Goal: Task Accomplishment & Management: Use online tool/utility

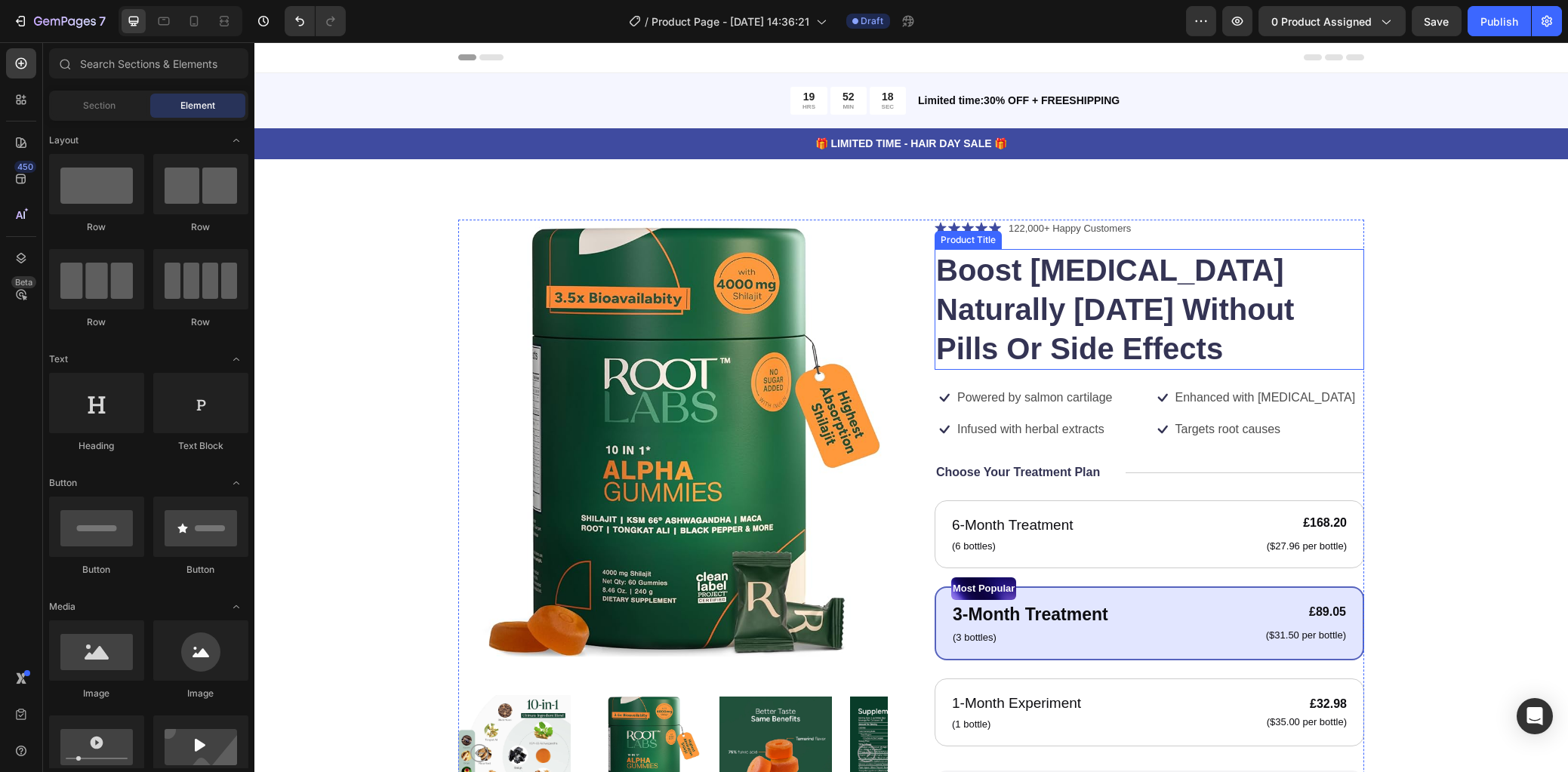
click at [1165, 267] on h1 "Boost [MEDICAL_DATA] Naturally [DATE] Without Pills Or Side Effects" at bounding box center [1150, 308] width 430 height 120
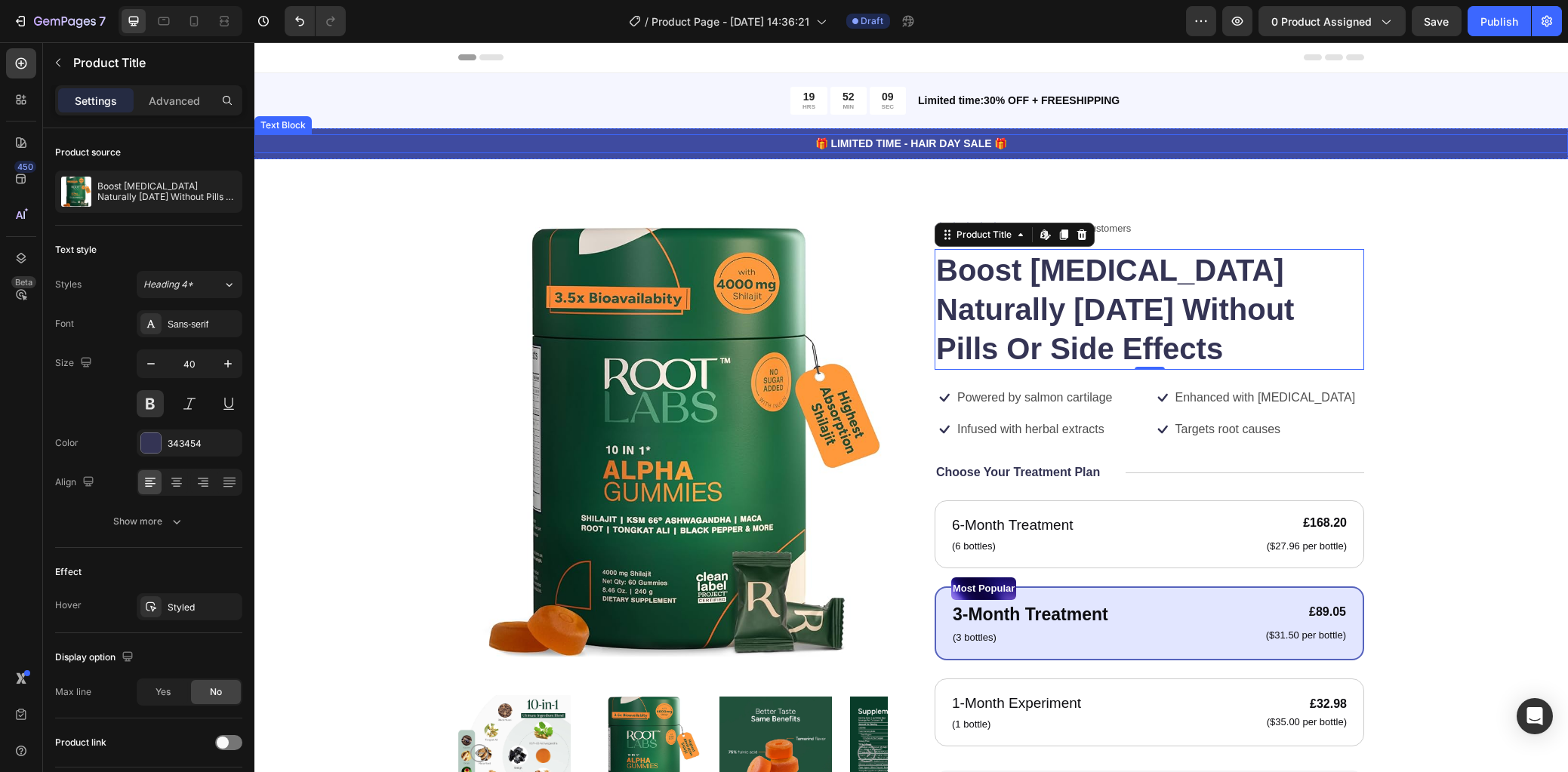
click at [1419, 144] on p "🎁 LIMITED TIME - HAIR DAY SALE 🎁" at bounding box center [912, 144] width 1311 height 15
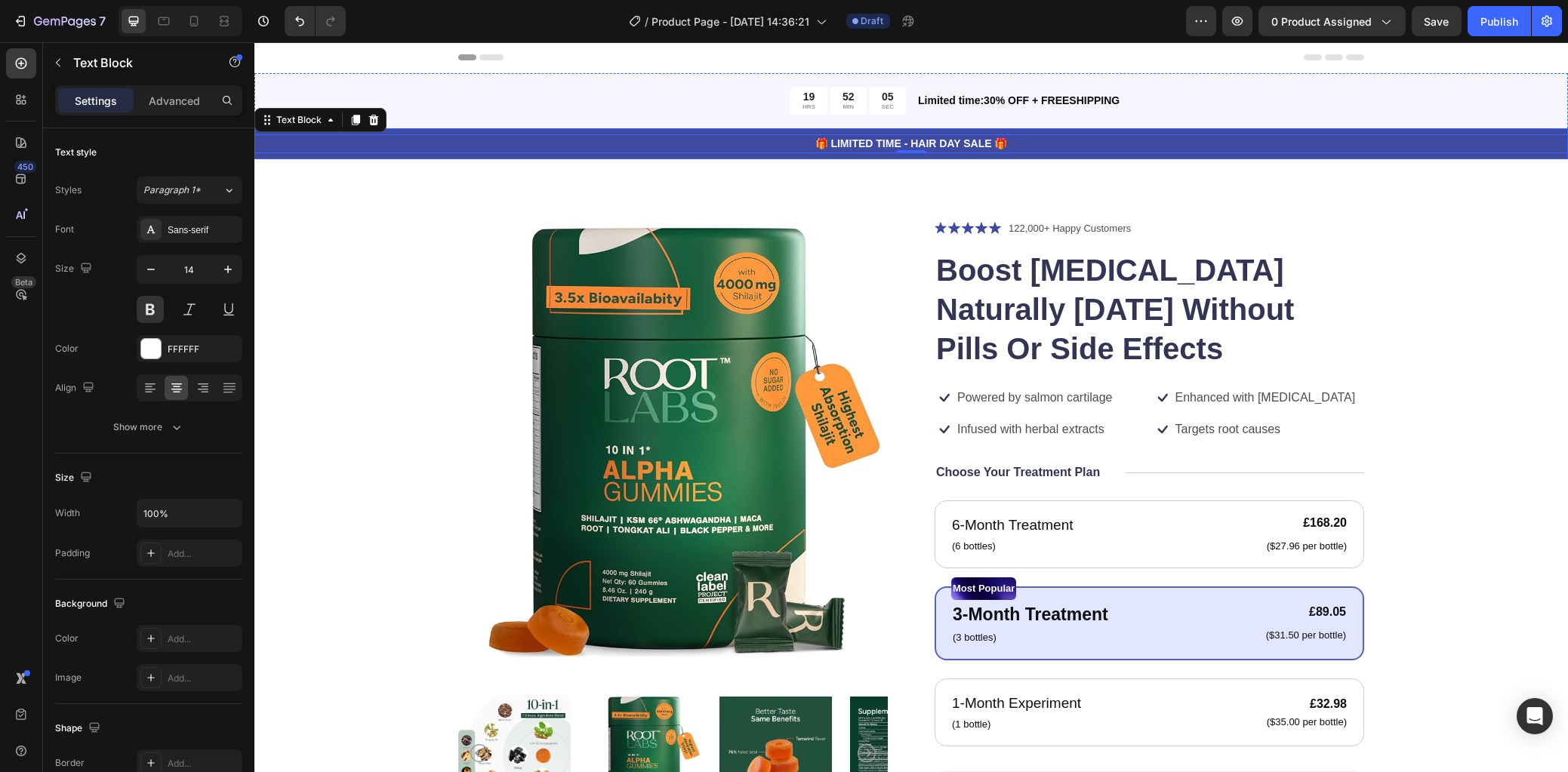
click at [1454, 155] on div "🎁 LIMITED TIME - HAIR DAY SALE 🎁 Text Block 0 Row" at bounding box center [911, 144] width 1314 height 31
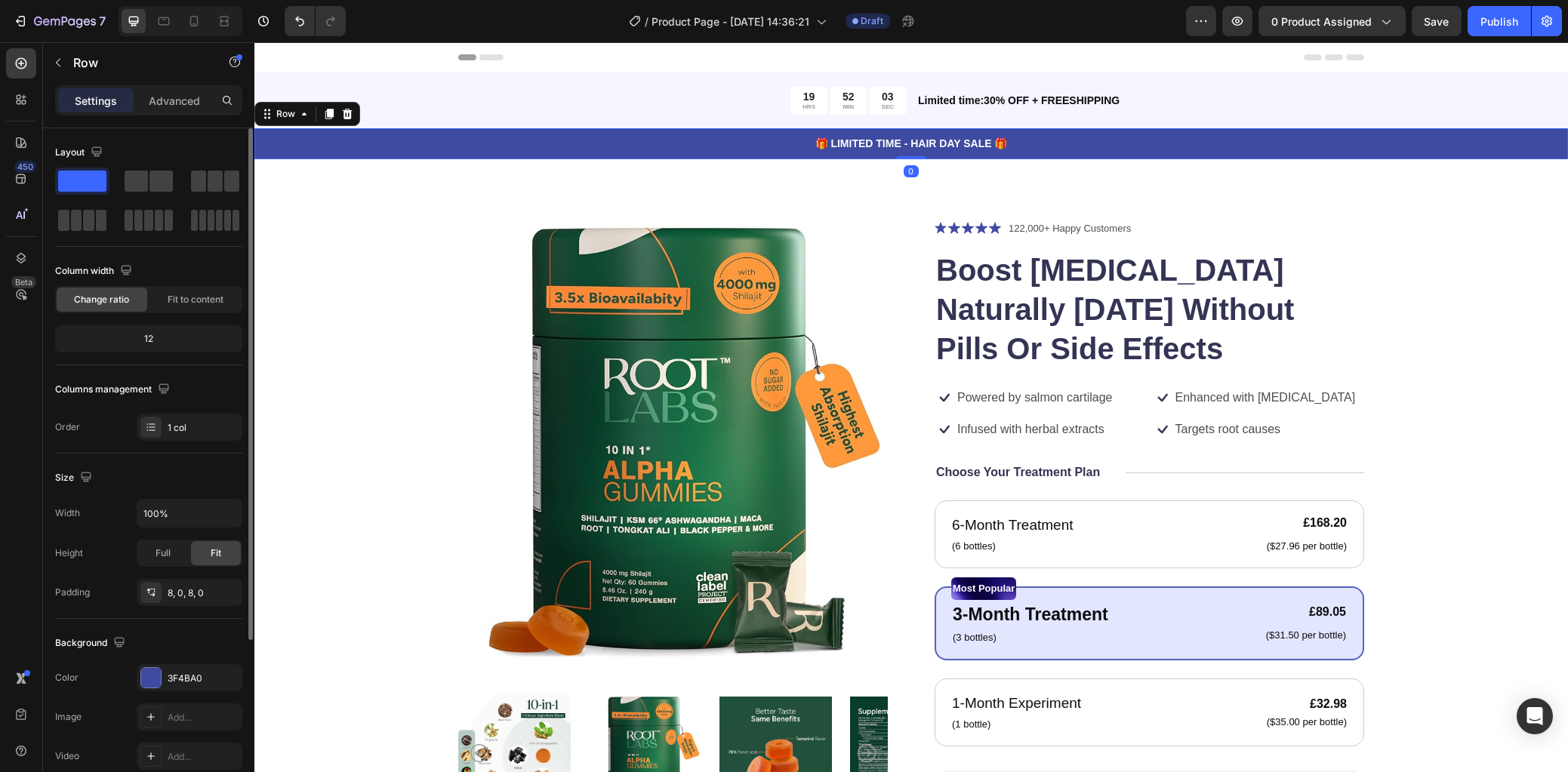
click at [86, 181] on span at bounding box center [82, 181] width 48 height 21
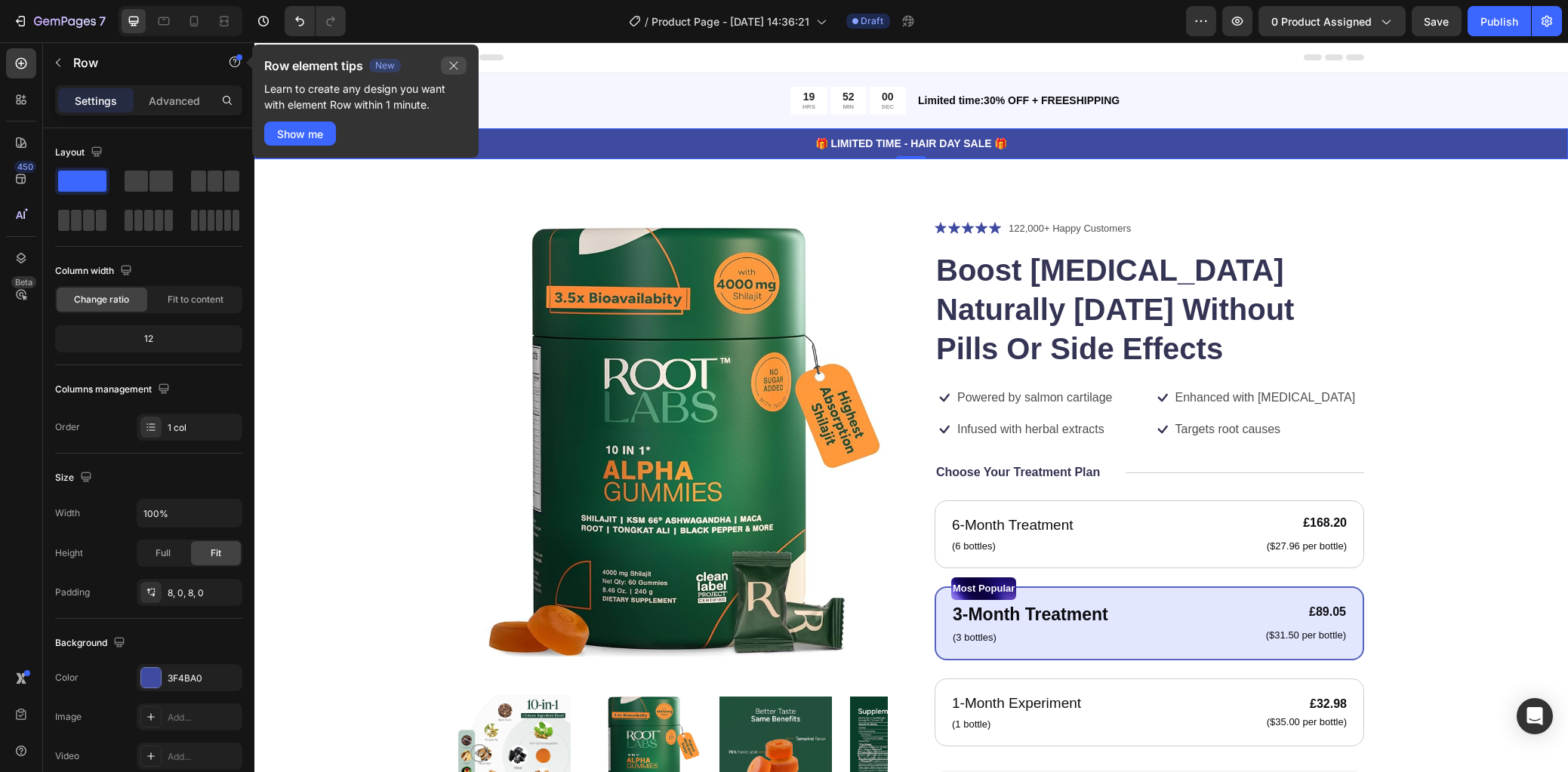
click at [459, 61] on button "button" at bounding box center [453, 66] width 26 height 18
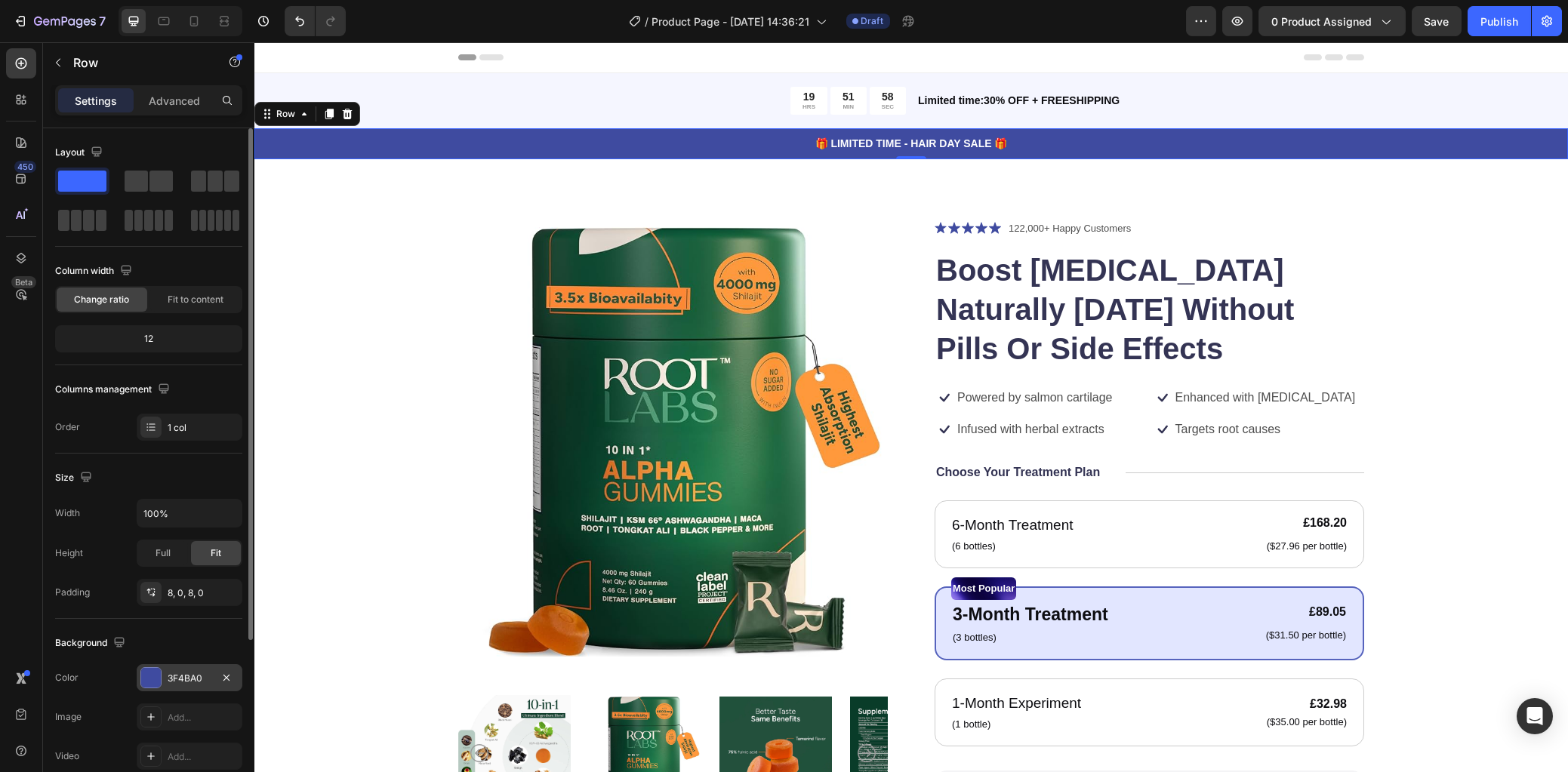
click at [146, 679] on div at bounding box center [150, 678] width 19 height 19
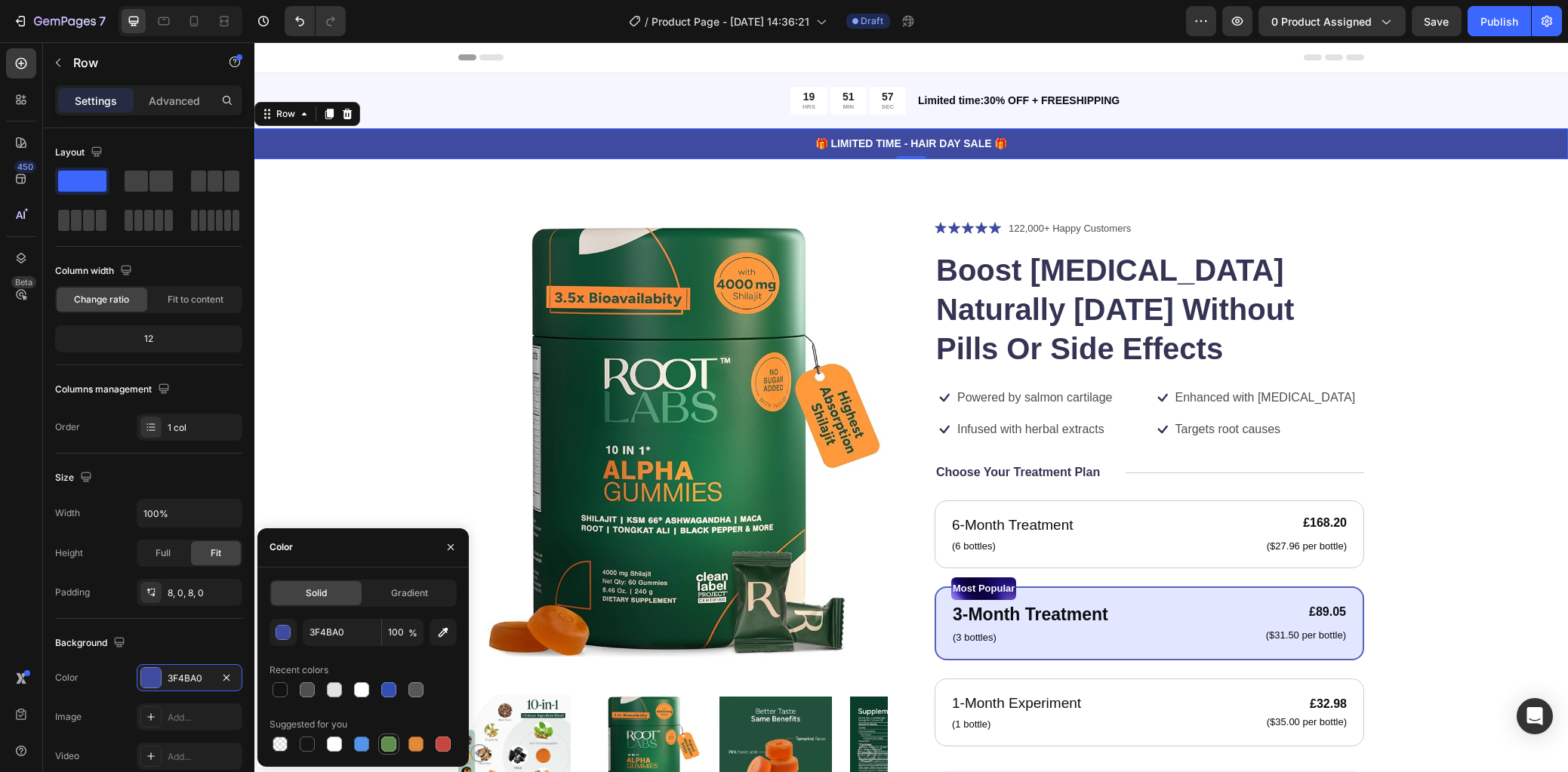
click at [393, 748] on div at bounding box center [389, 744] width 15 height 15
type input "5E8E49"
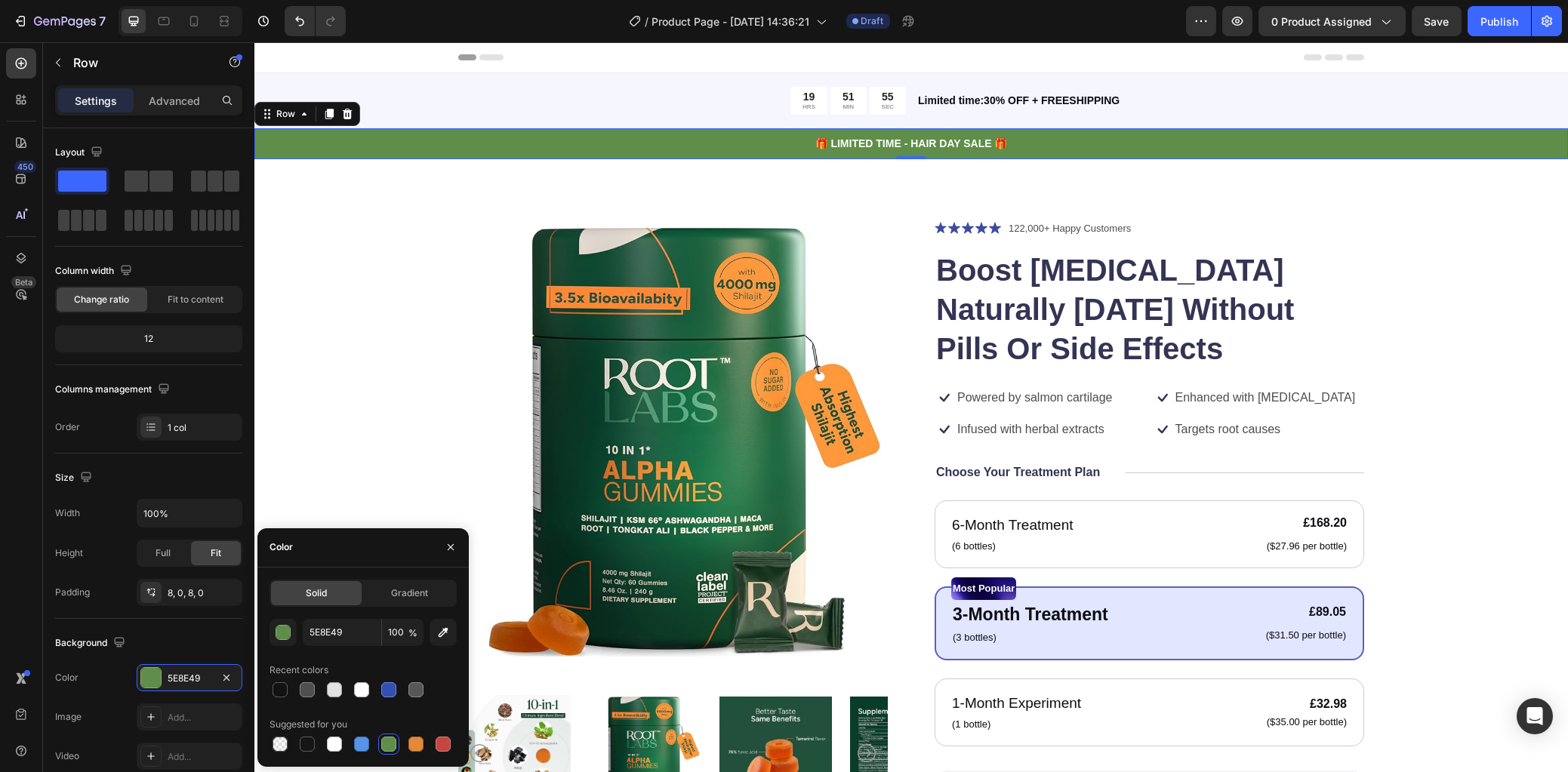
click at [315, 252] on div "Product Images Icon Icon Icon Icon Icon Icon List 122,000+ Happy Customers Text…" at bounding box center [911, 612] width 1192 height 785
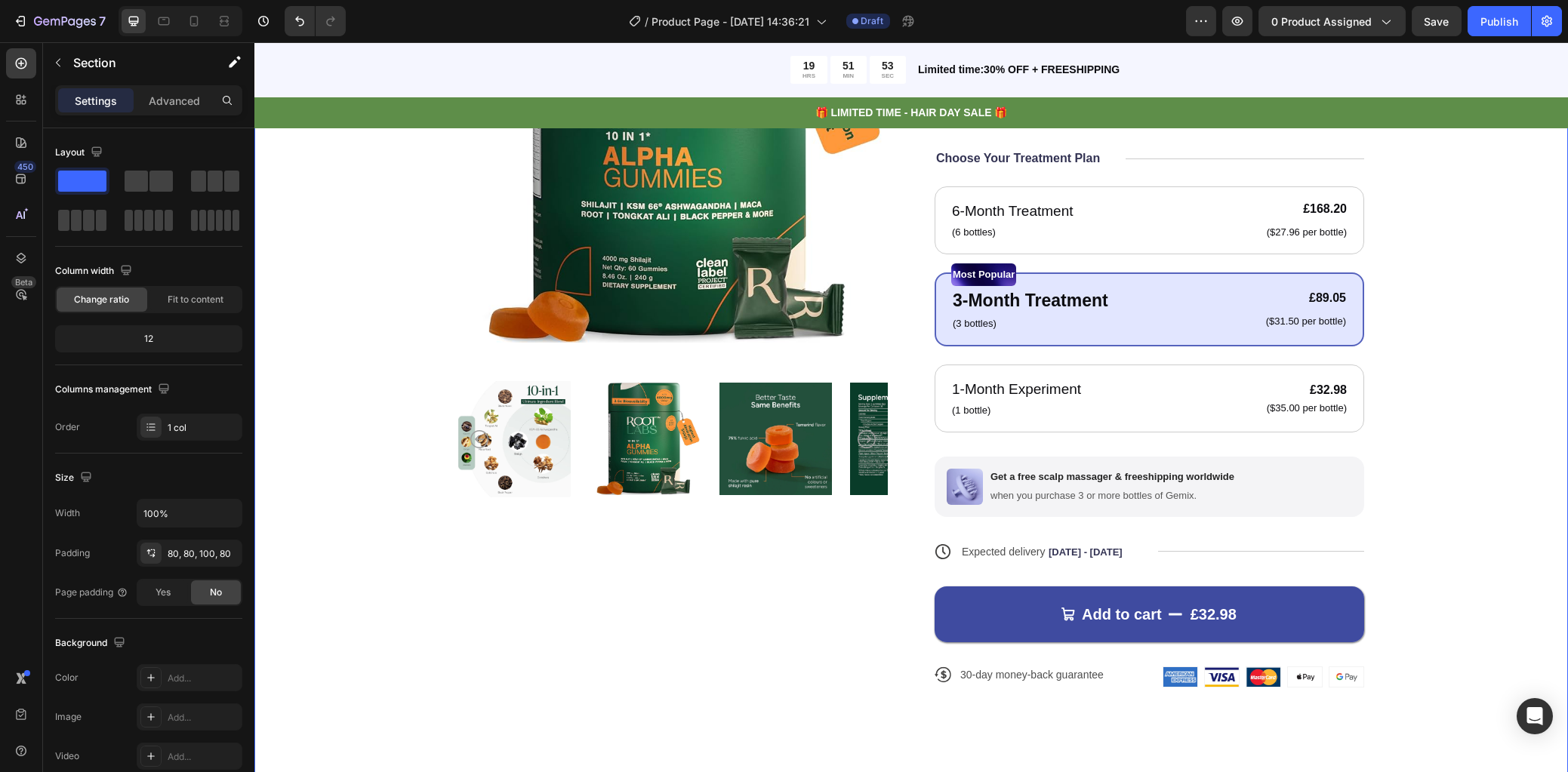
scroll to position [472, 0]
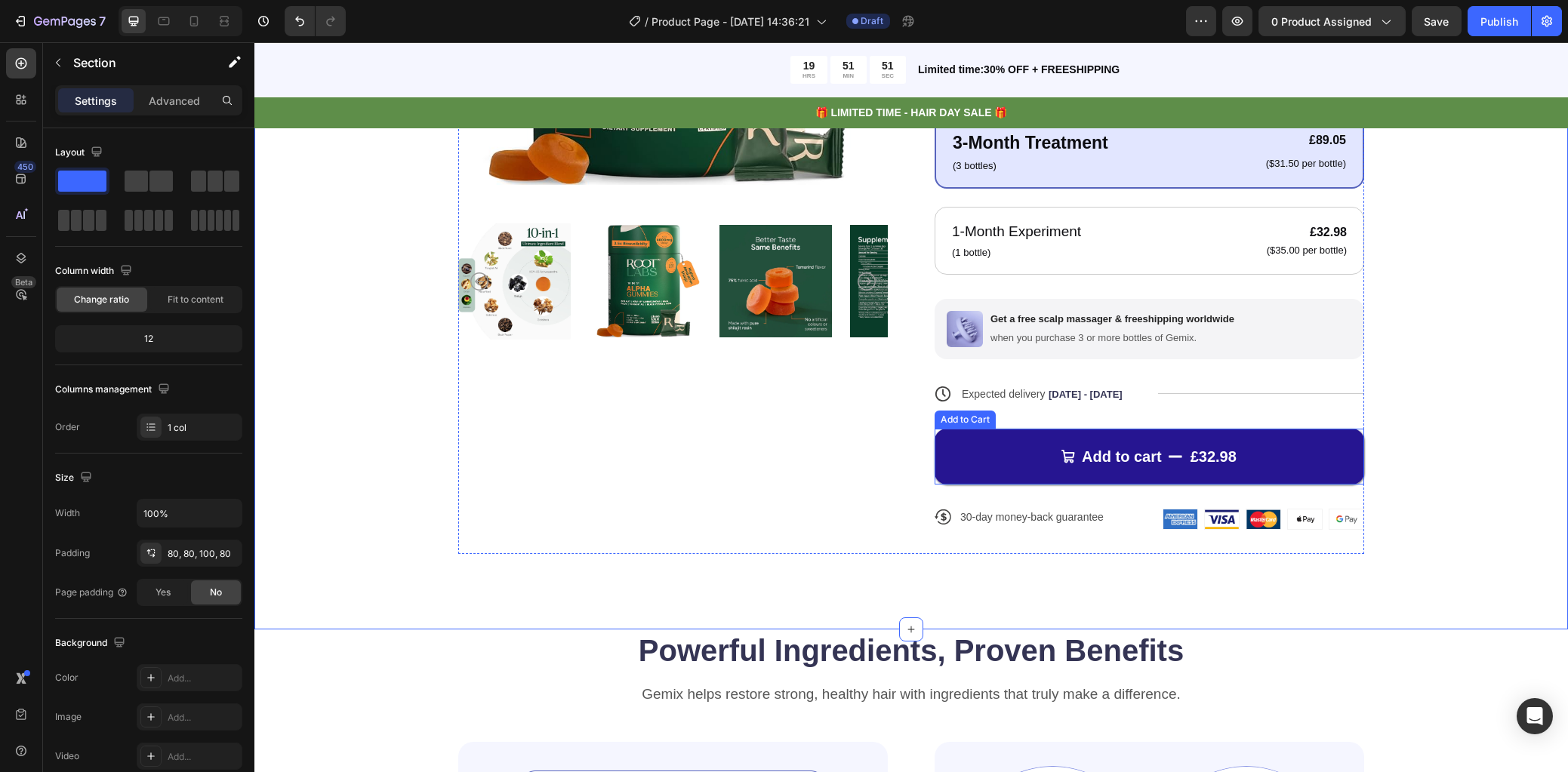
click at [1339, 470] on button "Add to cart £32.98" at bounding box center [1150, 457] width 430 height 56
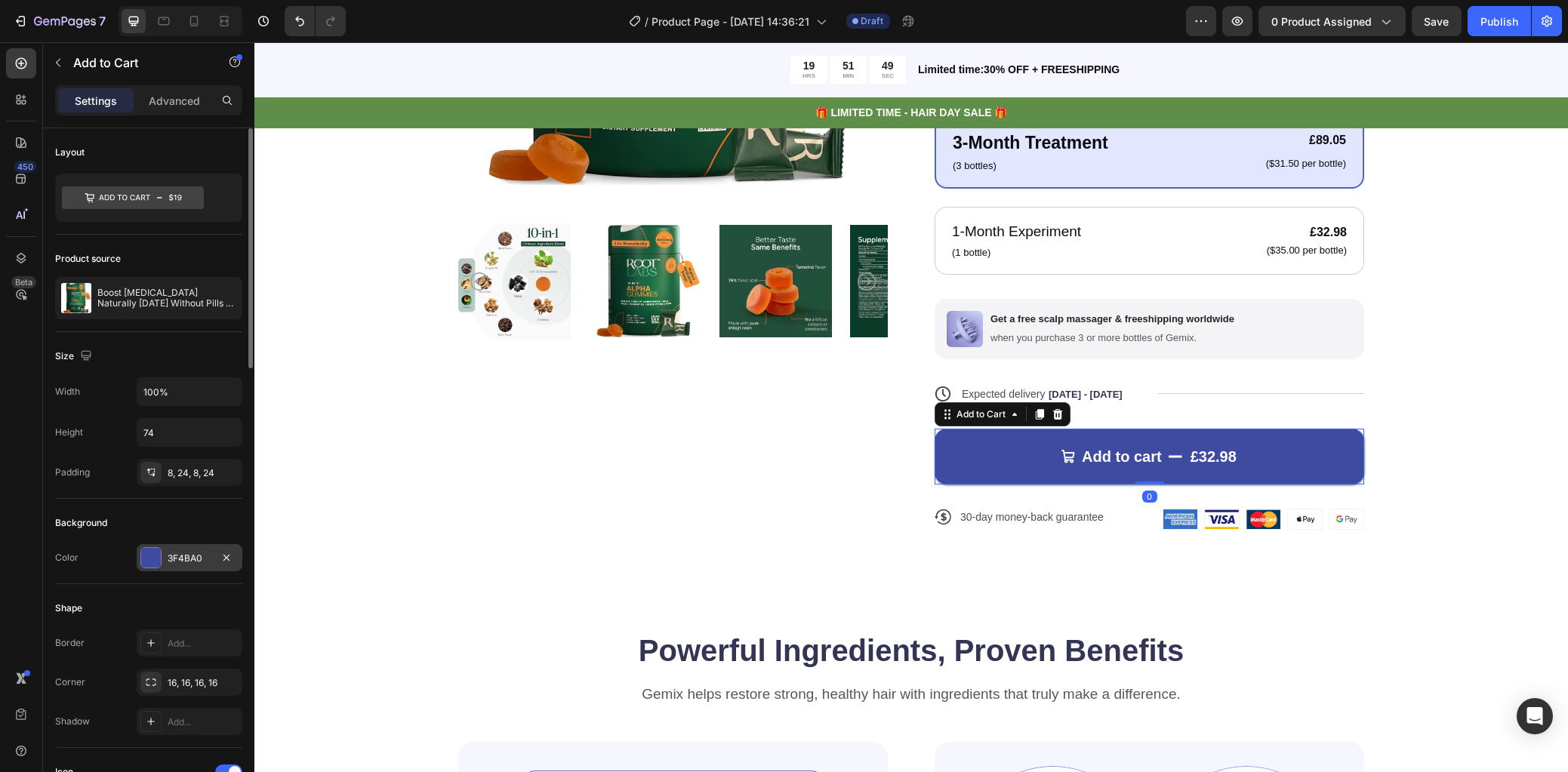
click at [155, 565] on div at bounding box center [150, 558] width 19 height 19
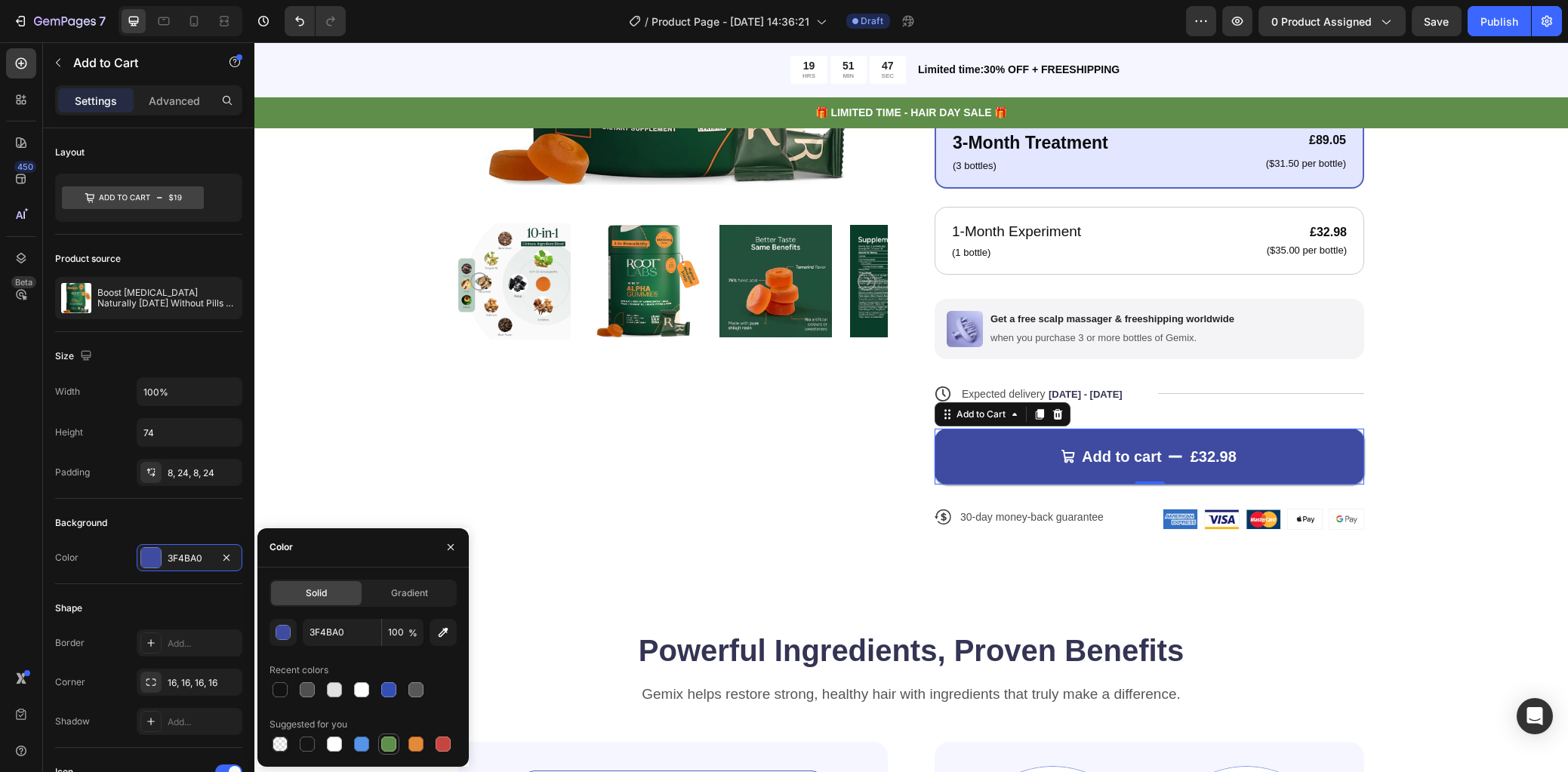
click at [388, 744] on div at bounding box center [389, 744] width 15 height 15
type input "5E8E49"
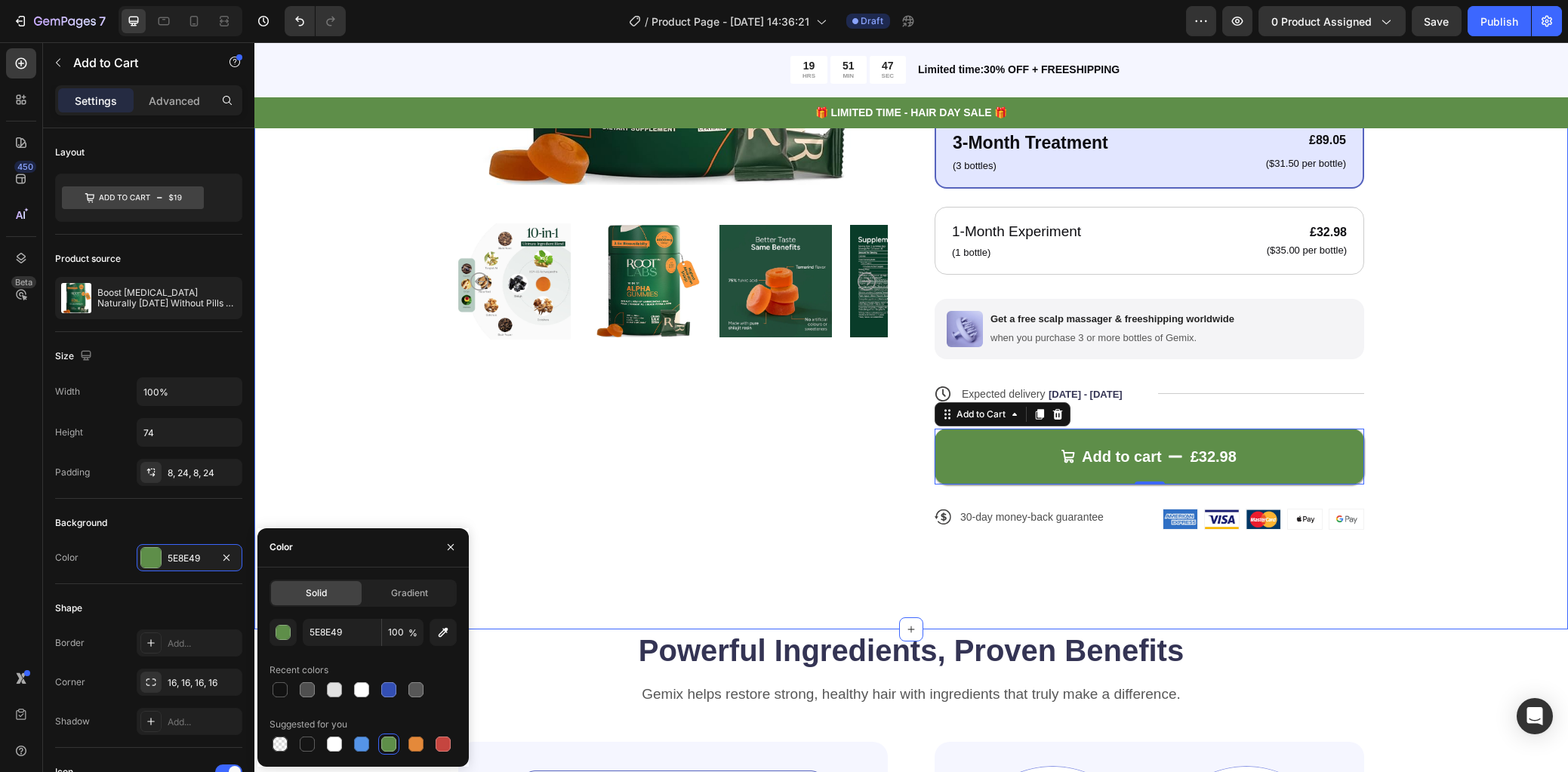
click at [1496, 274] on div "Product Images Icon Icon Icon Icon Icon Icon List 122,000+ Happy Customers Text…" at bounding box center [911, 158] width 1314 height 942
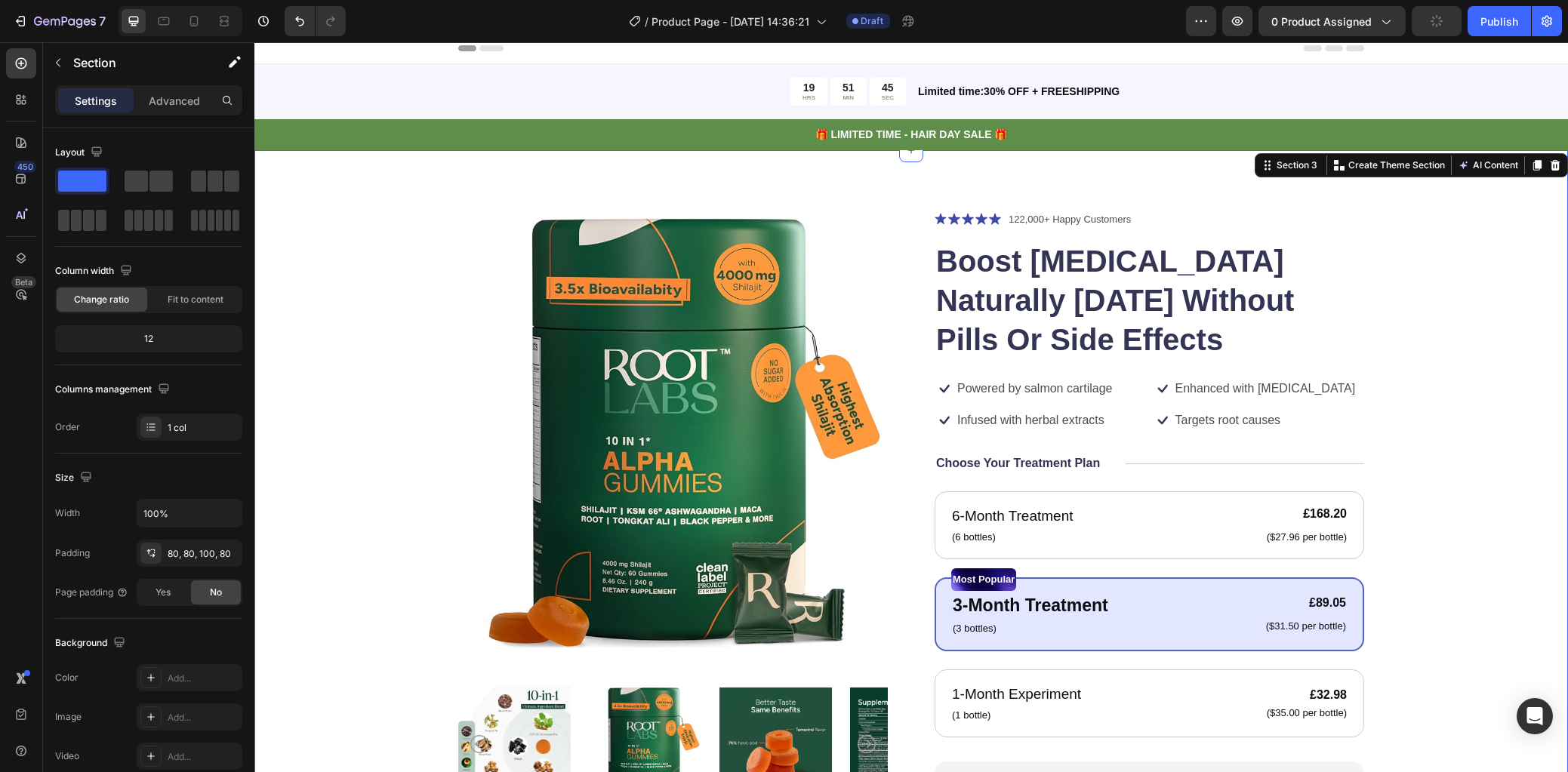
scroll to position [0, 0]
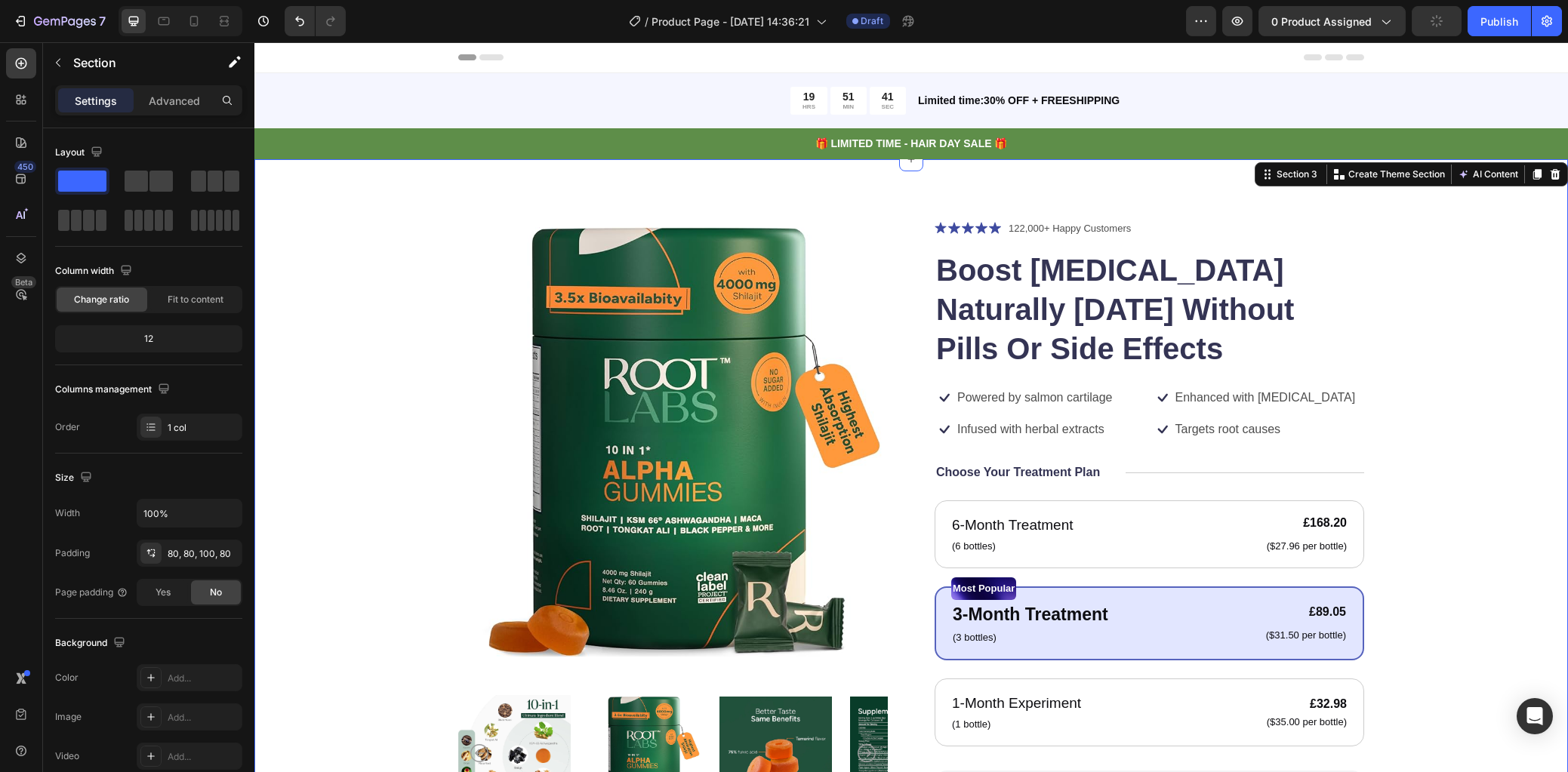
click at [1438, 333] on div "Product Images Icon Icon Icon Icon Icon Icon List 122,000+ Happy Customers Text…" at bounding box center [911, 623] width 1192 height 806
click at [994, 398] on p "Powered by salmon cartilage" at bounding box center [1034, 398] width 155 height 15
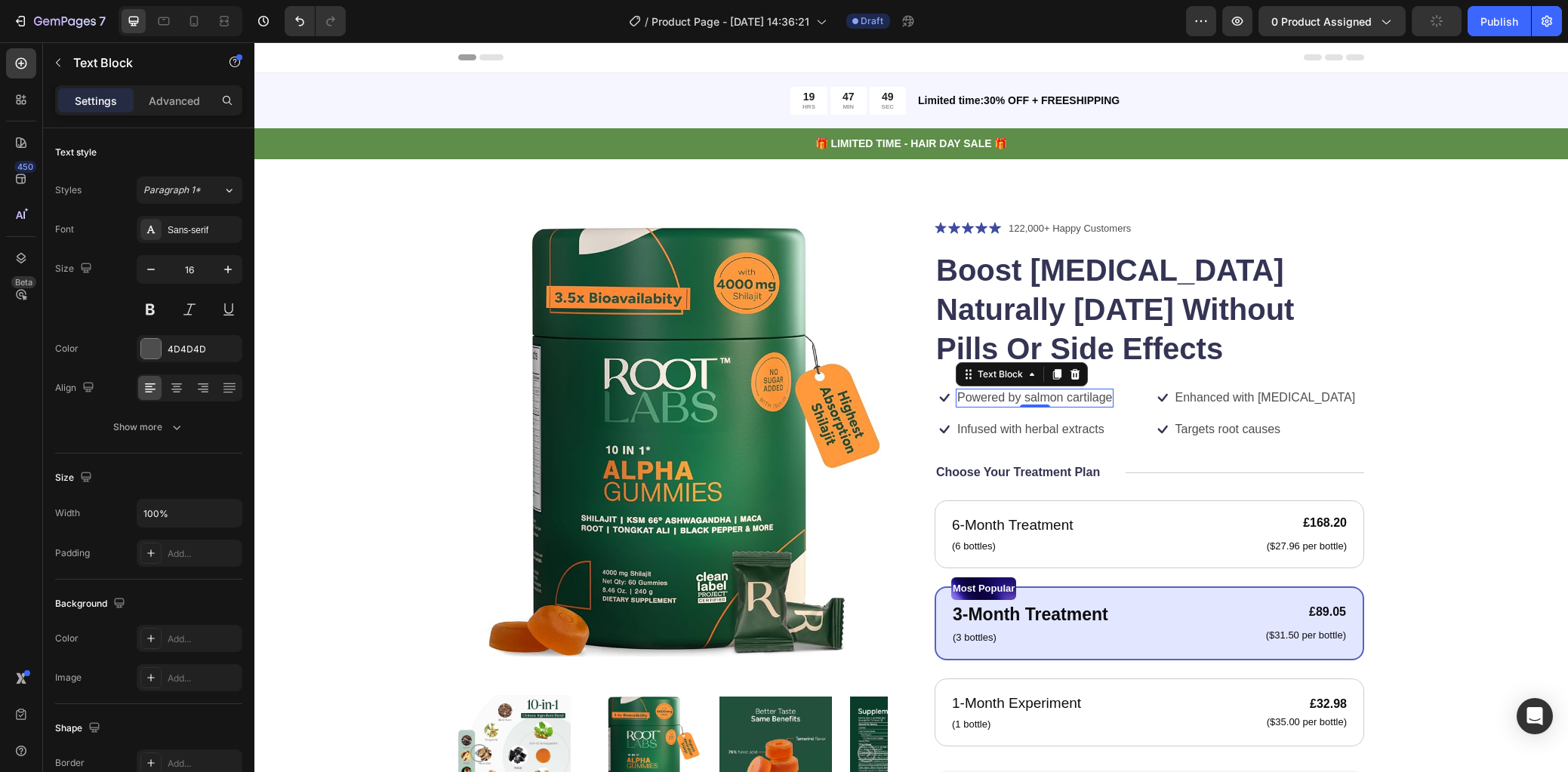
click at [1061, 395] on p "Powered by salmon cartilage" at bounding box center [1034, 398] width 155 height 15
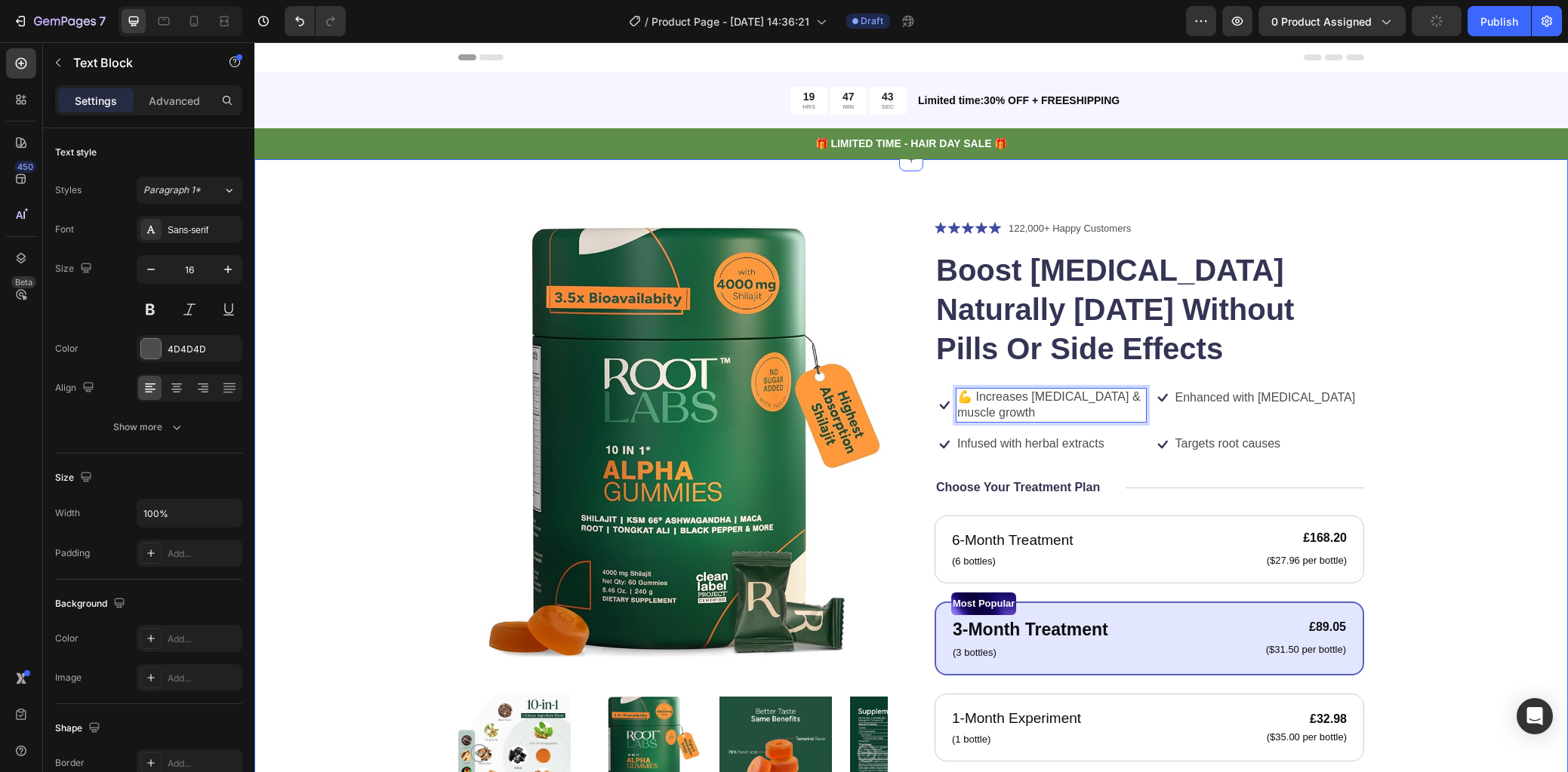
click at [1429, 378] on div "Product Images Icon Icon Icon Icon Icon Icon List 122,000+ Happy Customers Text…" at bounding box center [911, 630] width 1192 height 821
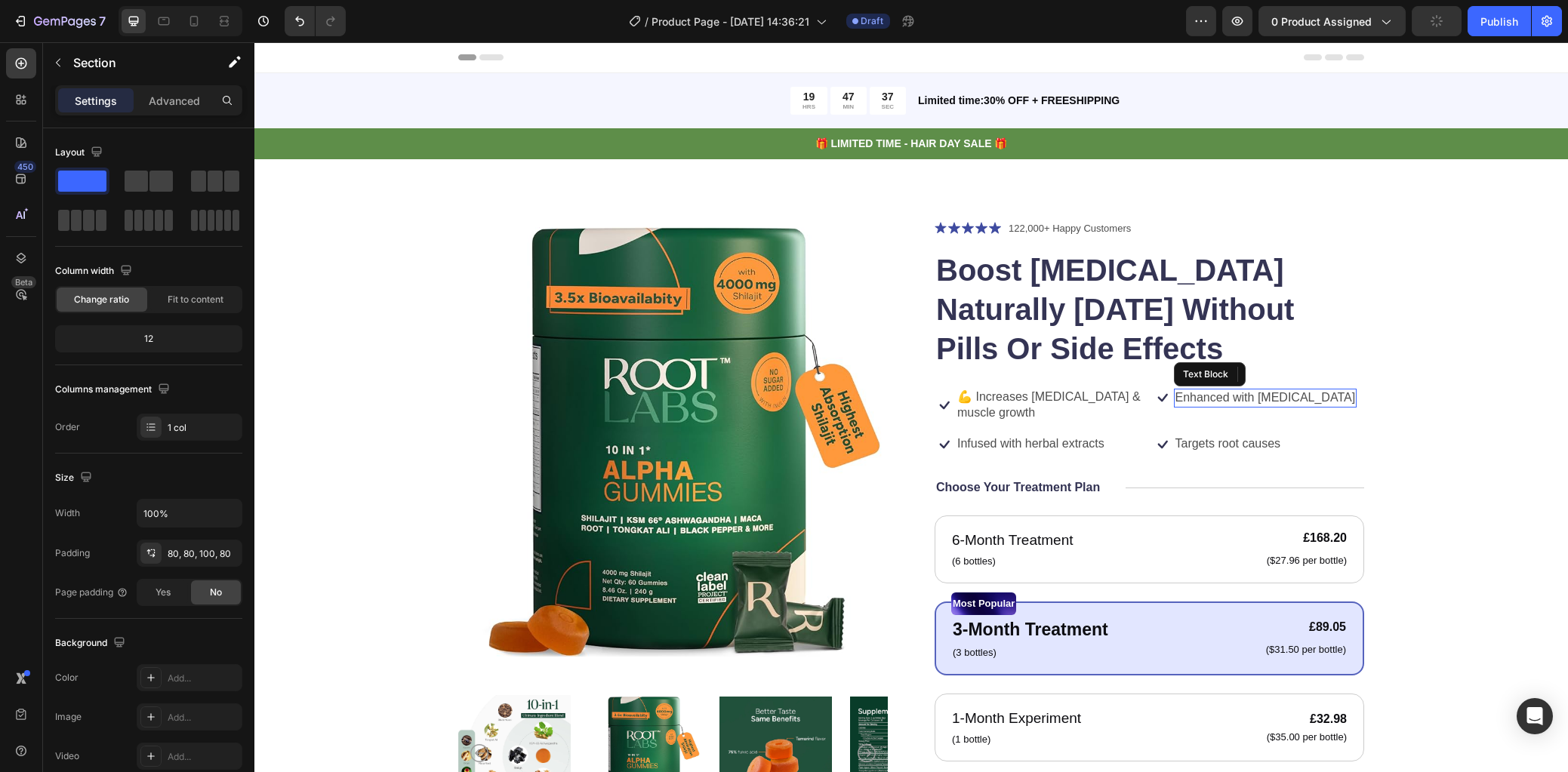
click at [1213, 395] on p "Enhanced with [MEDICAL_DATA]" at bounding box center [1264, 398] width 180 height 15
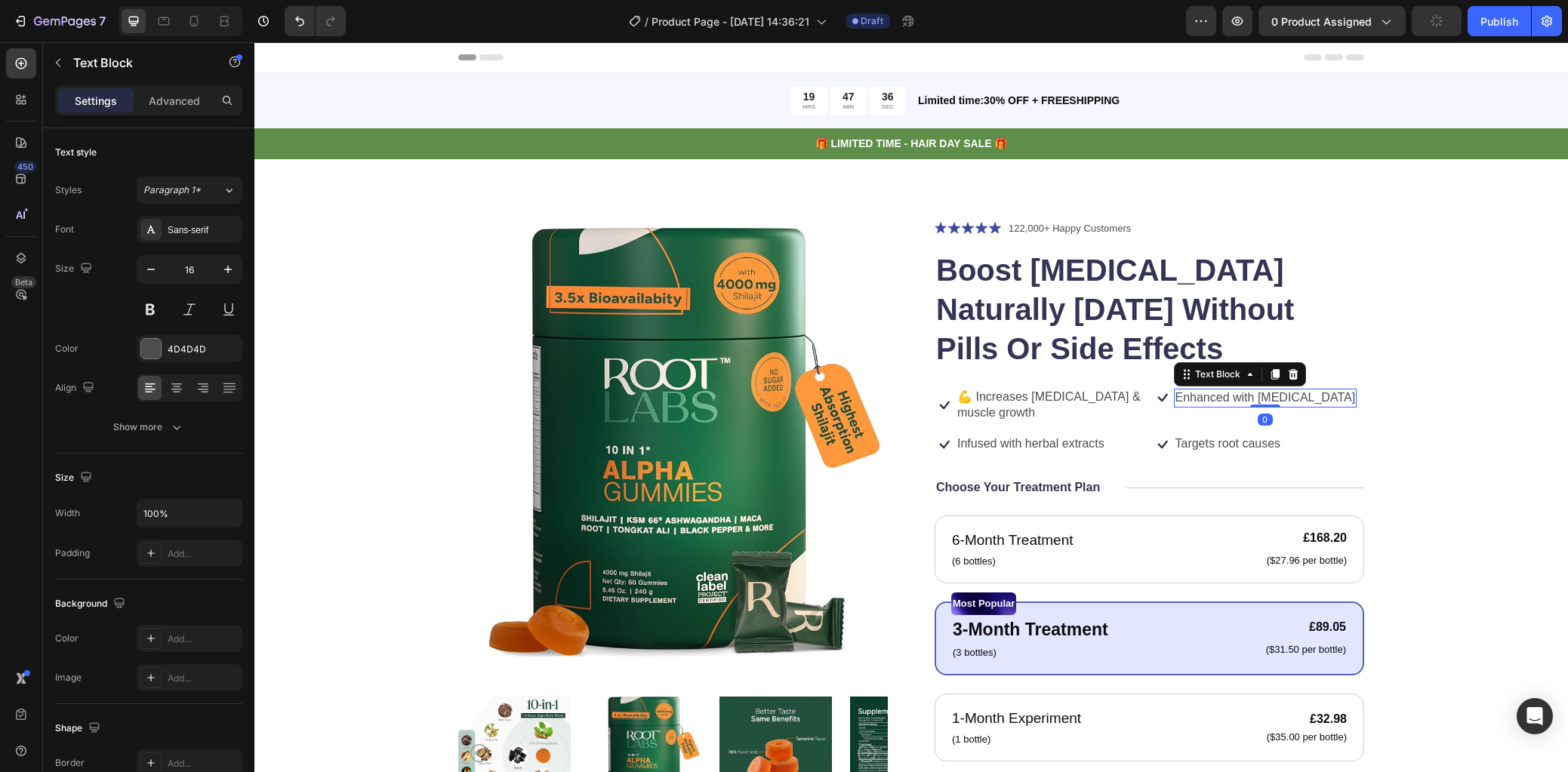
click at [1248, 395] on p "Enhanced with [MEDICAL_DATA]" at bounding box center [1264, 398] width 180 height 15
click at [1412, 427] on div "Product Images Icon Icon Icon Icon Icon Icon List 122,000+ Happy Customers Text…" at bounding box center [911, 630] width 1192 height 821
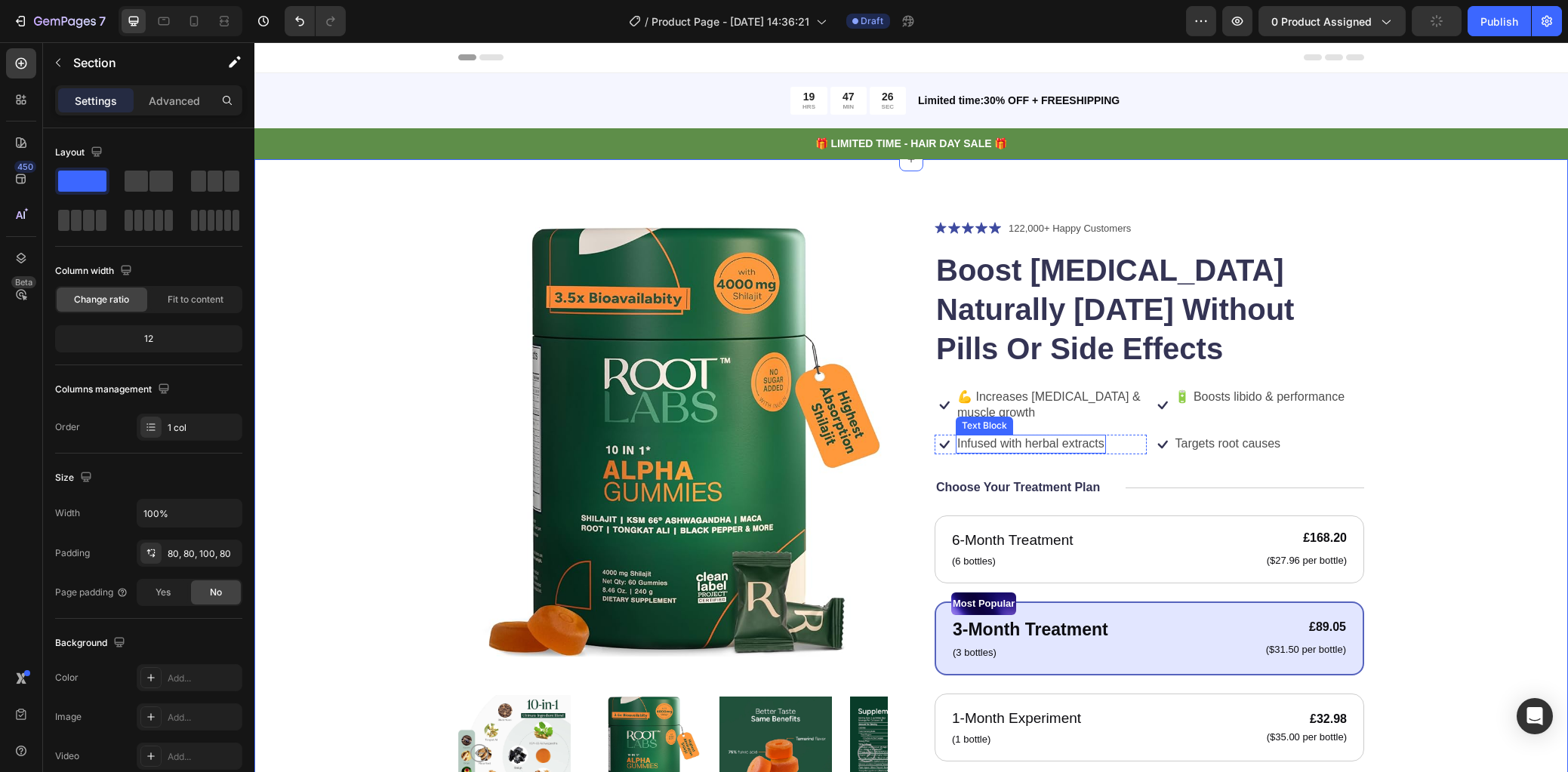
click at [1055, 441] on p "Infused with herbal extracts" at bounding box center [1030, 444] width 147 height 15
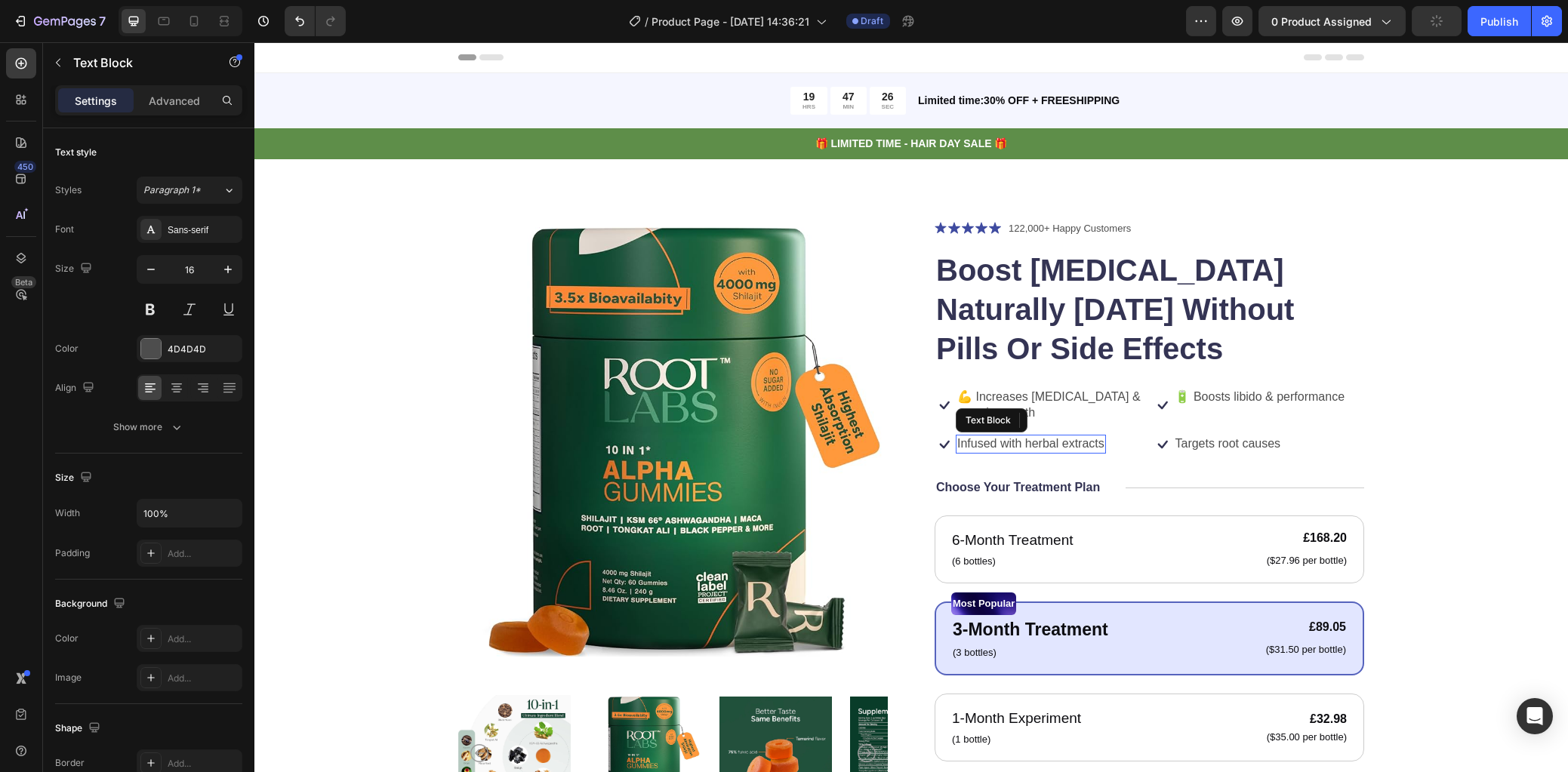
click at [1055, 441] on p "Infused with herbal extracts" at bounding box center [1030, 444] width 147 height 15
click at [1237, 447] on p "Targets root causes" at bounding box center [1228, 444] width 106 height 15
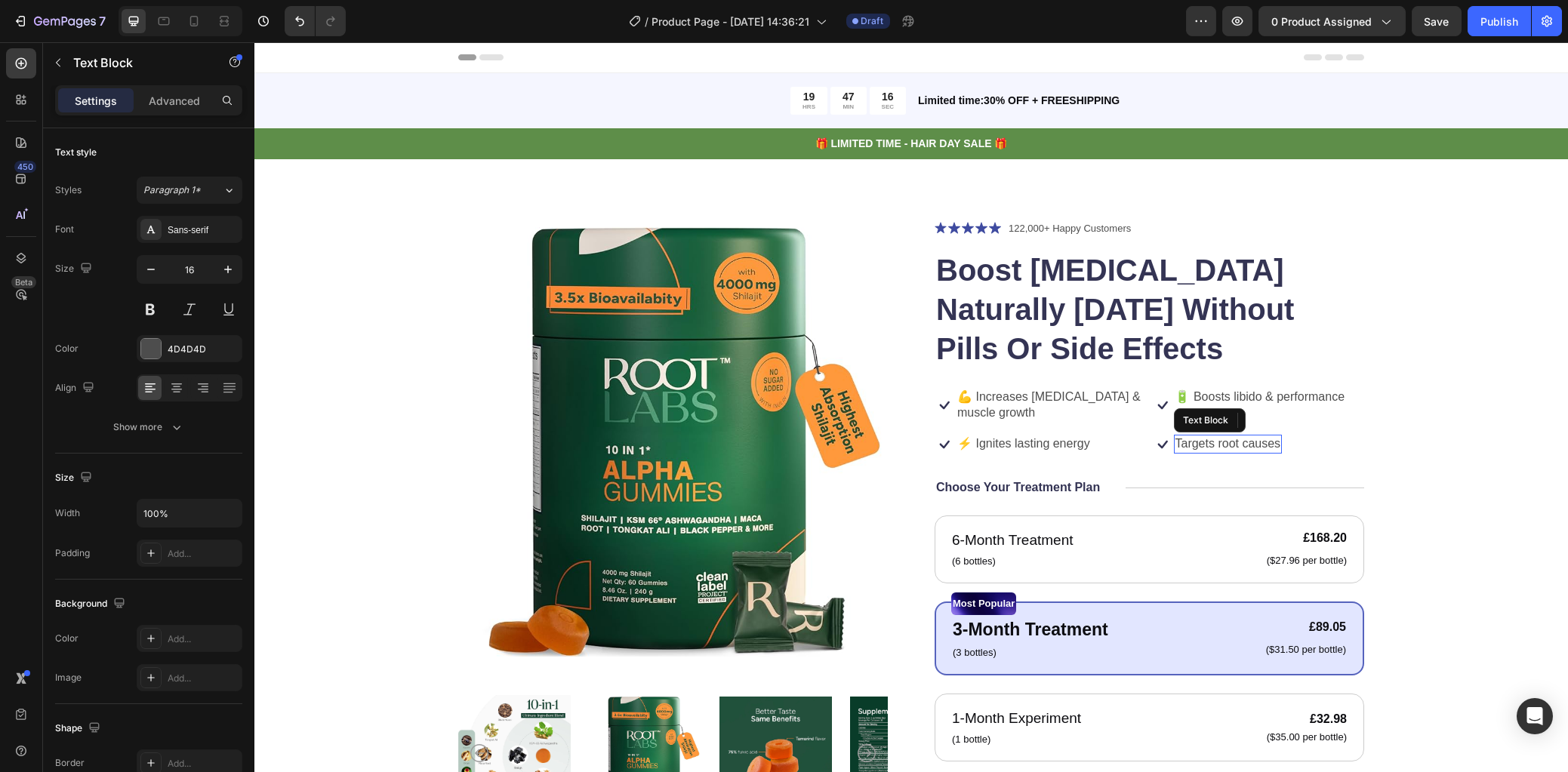
click at [1237, 447] on p "Targets root causes" at bounding box center [1228, 444] width 106 height 15
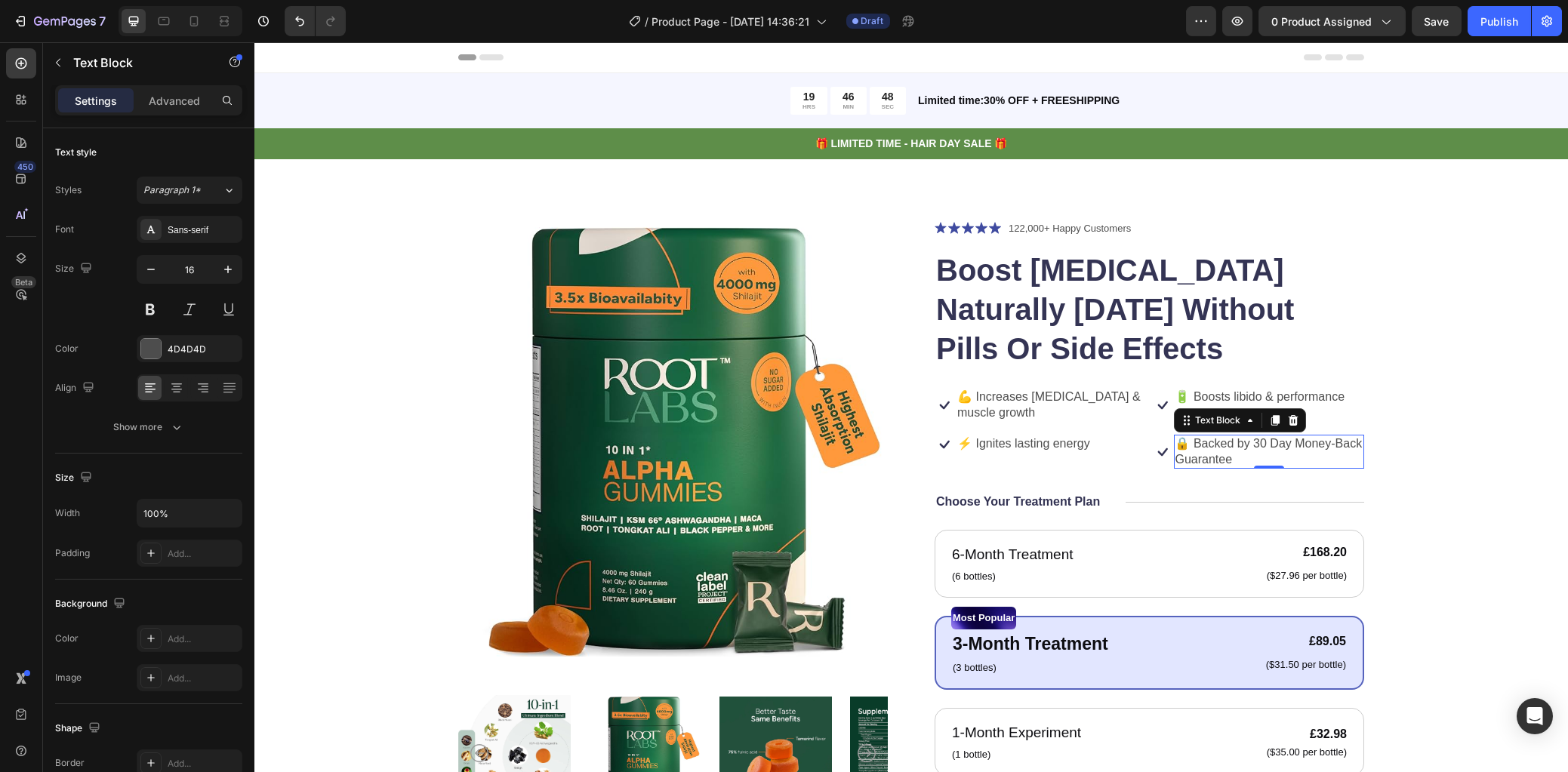
click at [1255, 441] on p "🔒 Backed by 30 Day Money-Back Guarantee" at bounding box center [1268, 452] width 188 height 32
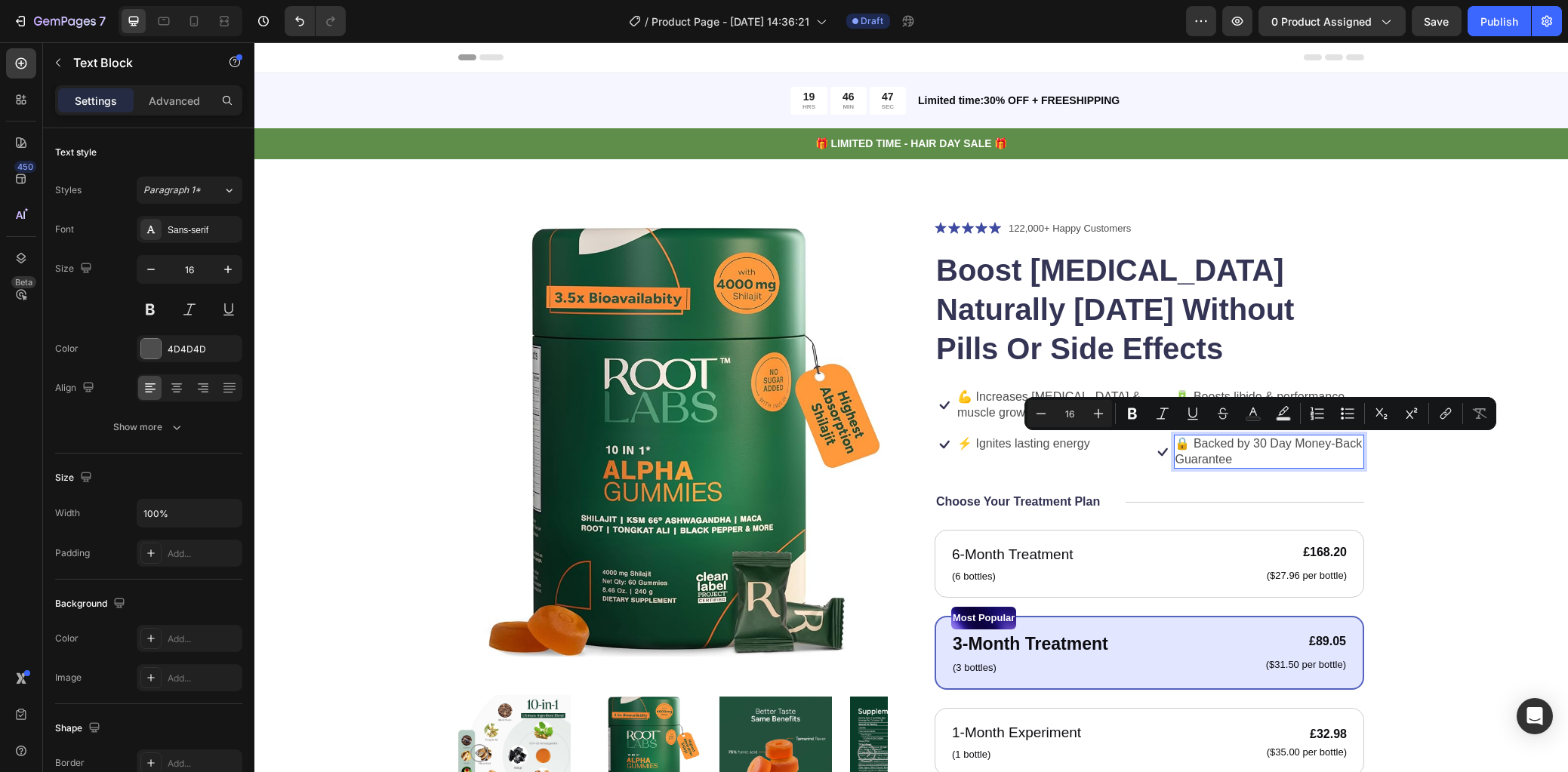
click at [1250, 441] on p "🔒 Backed by 30 Day Money-Back Guarantee" at bounding box center [1268, 452] width 188 height 32
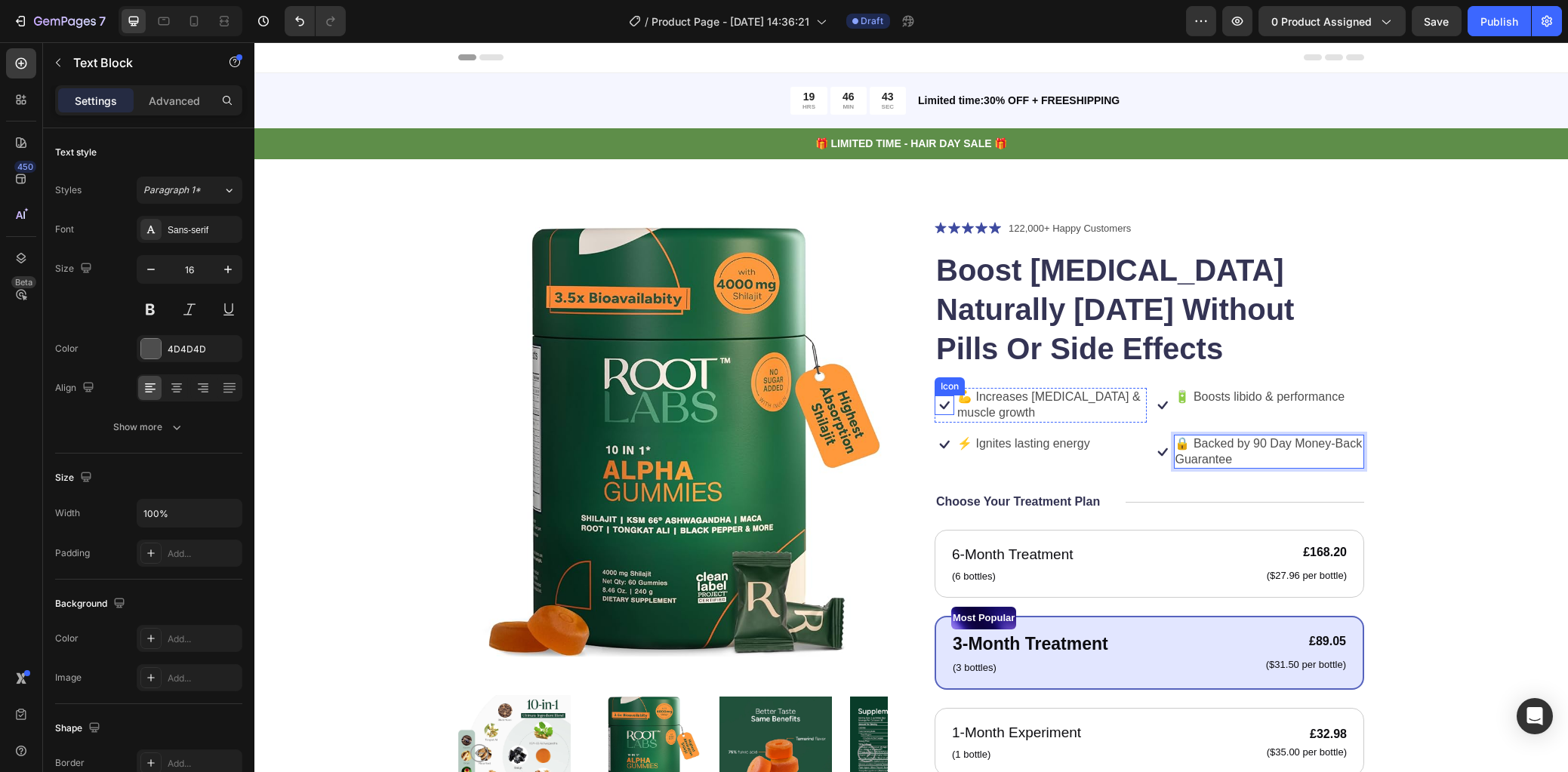
click at [936, 412] on icon at bounding box center [944, 405] width 19 height 19
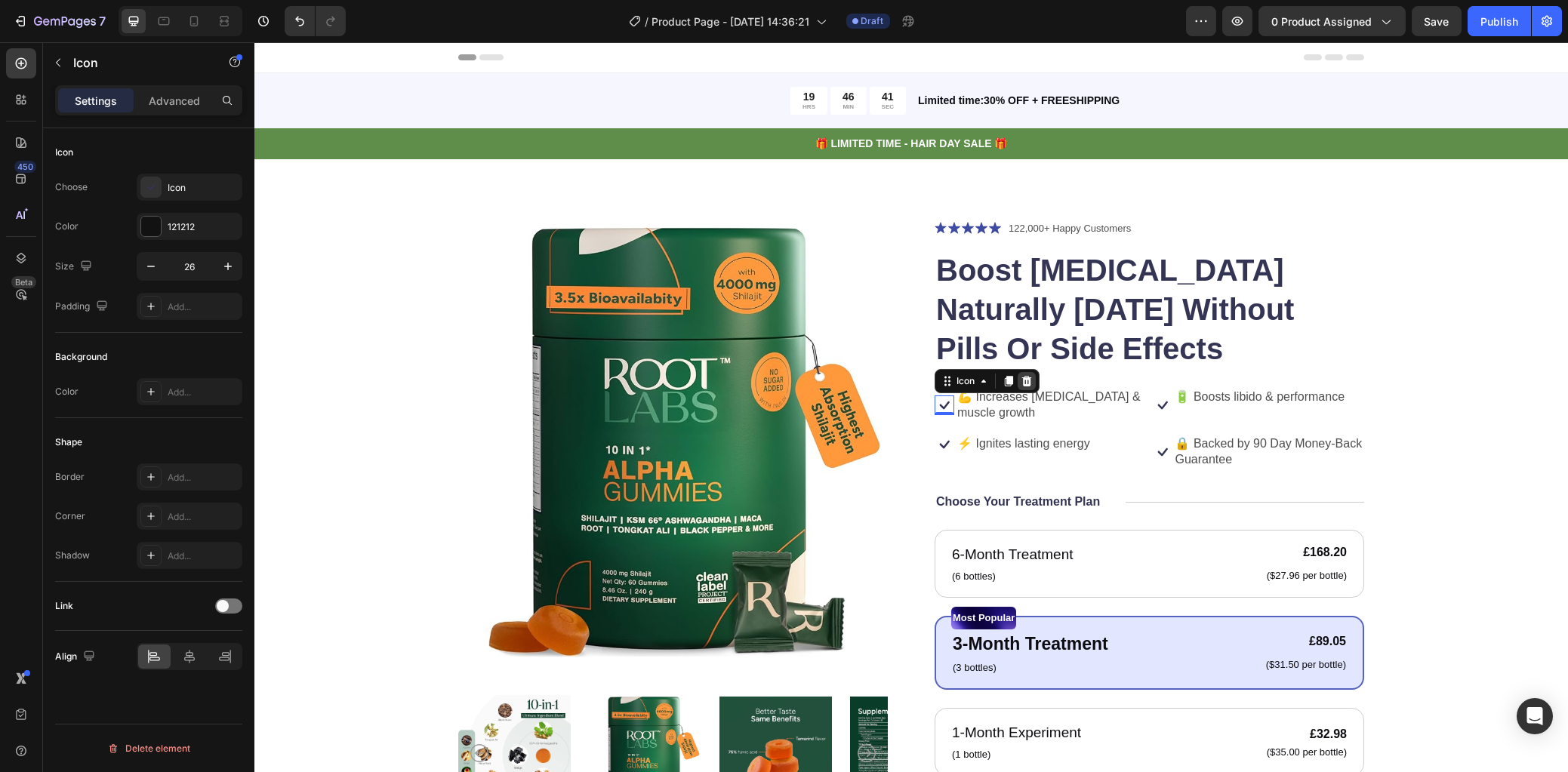
click at [1022, 382] on icon at bounding box center [1026, 381] width 10 height 11
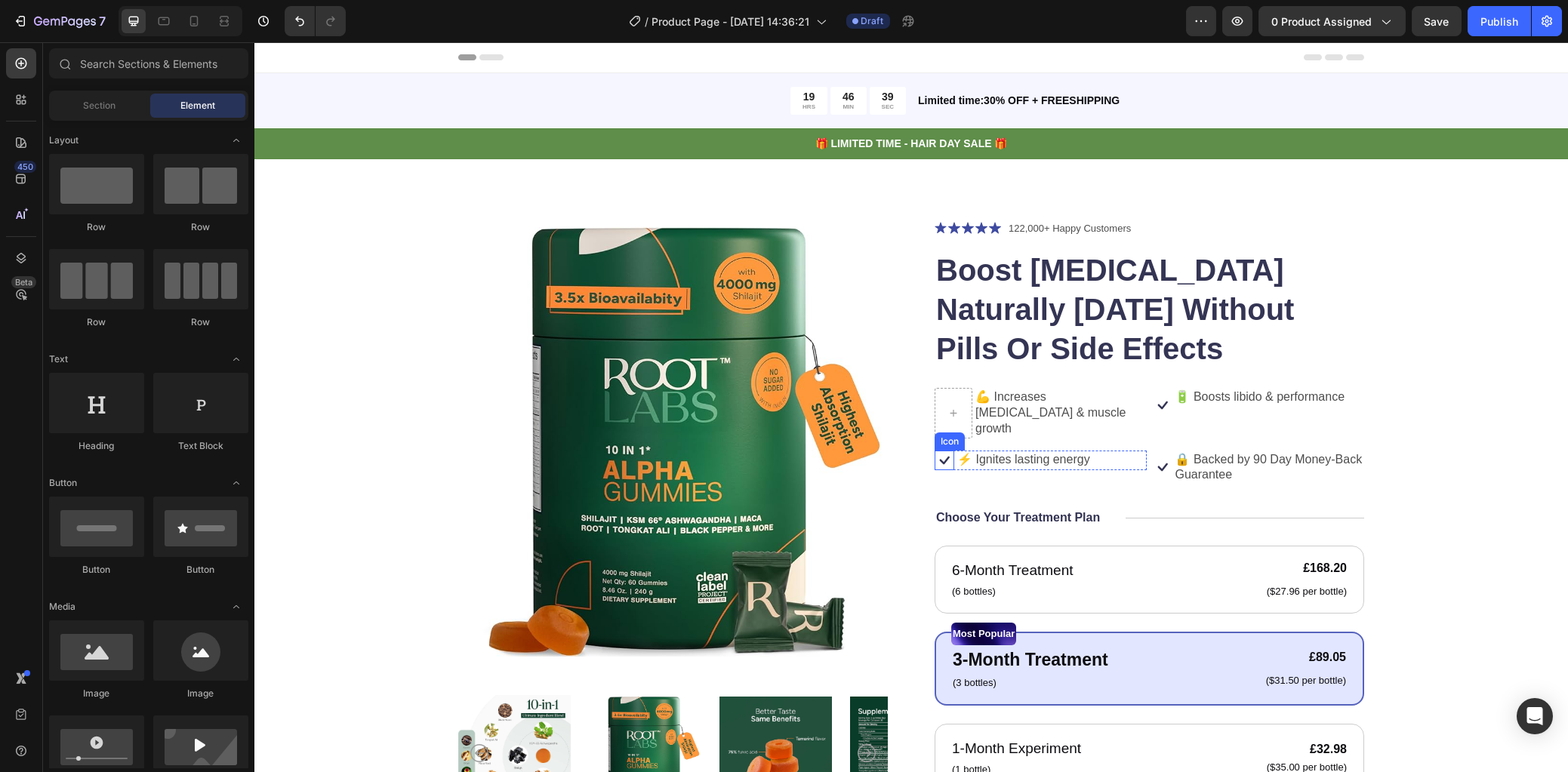
click at [942, 456] on icon at bounding box center [944, 460] width 10 height 9
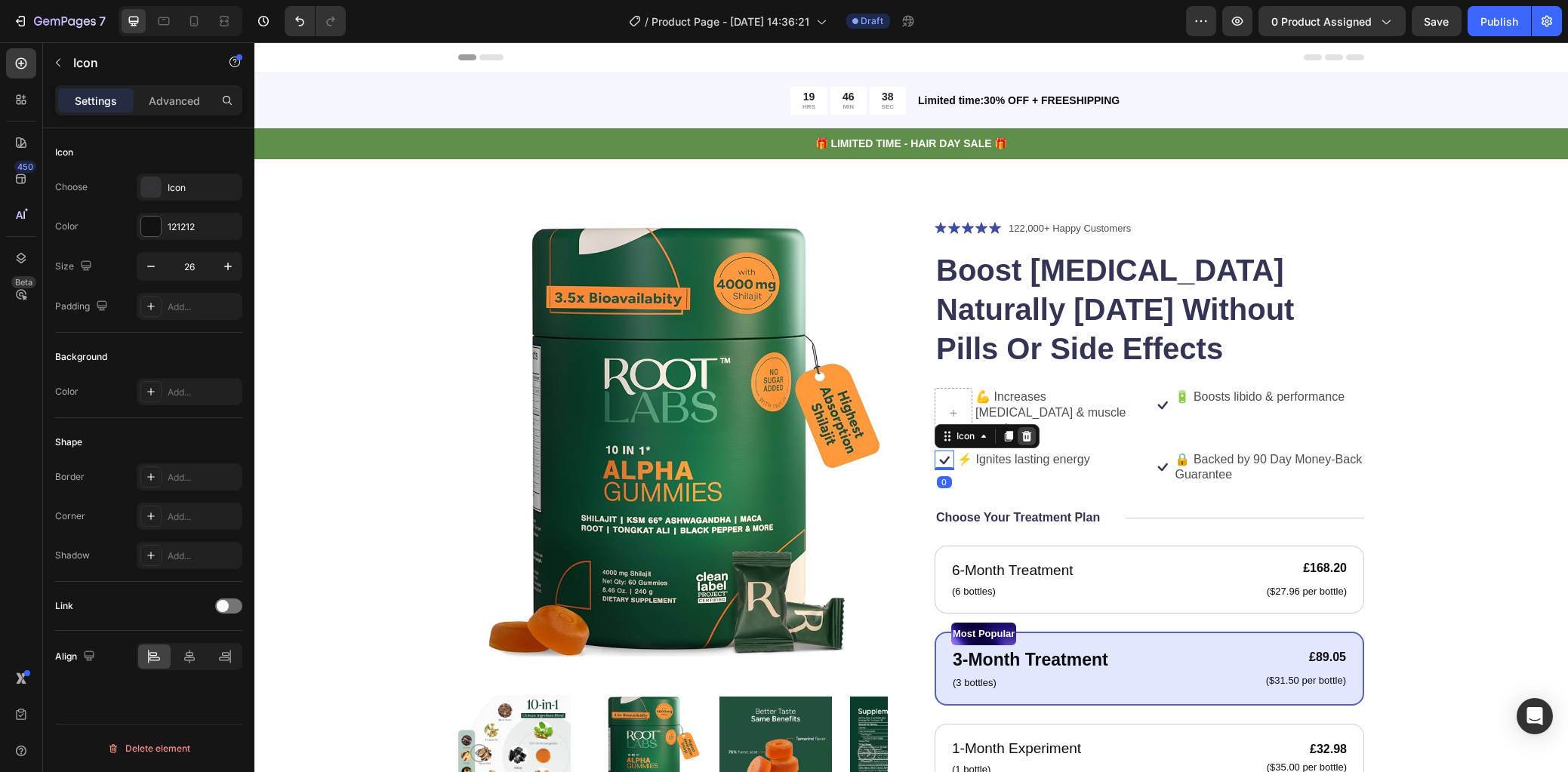
click at [1022, 430] on icon at bounding box center [1026, 435] width 10 height 11
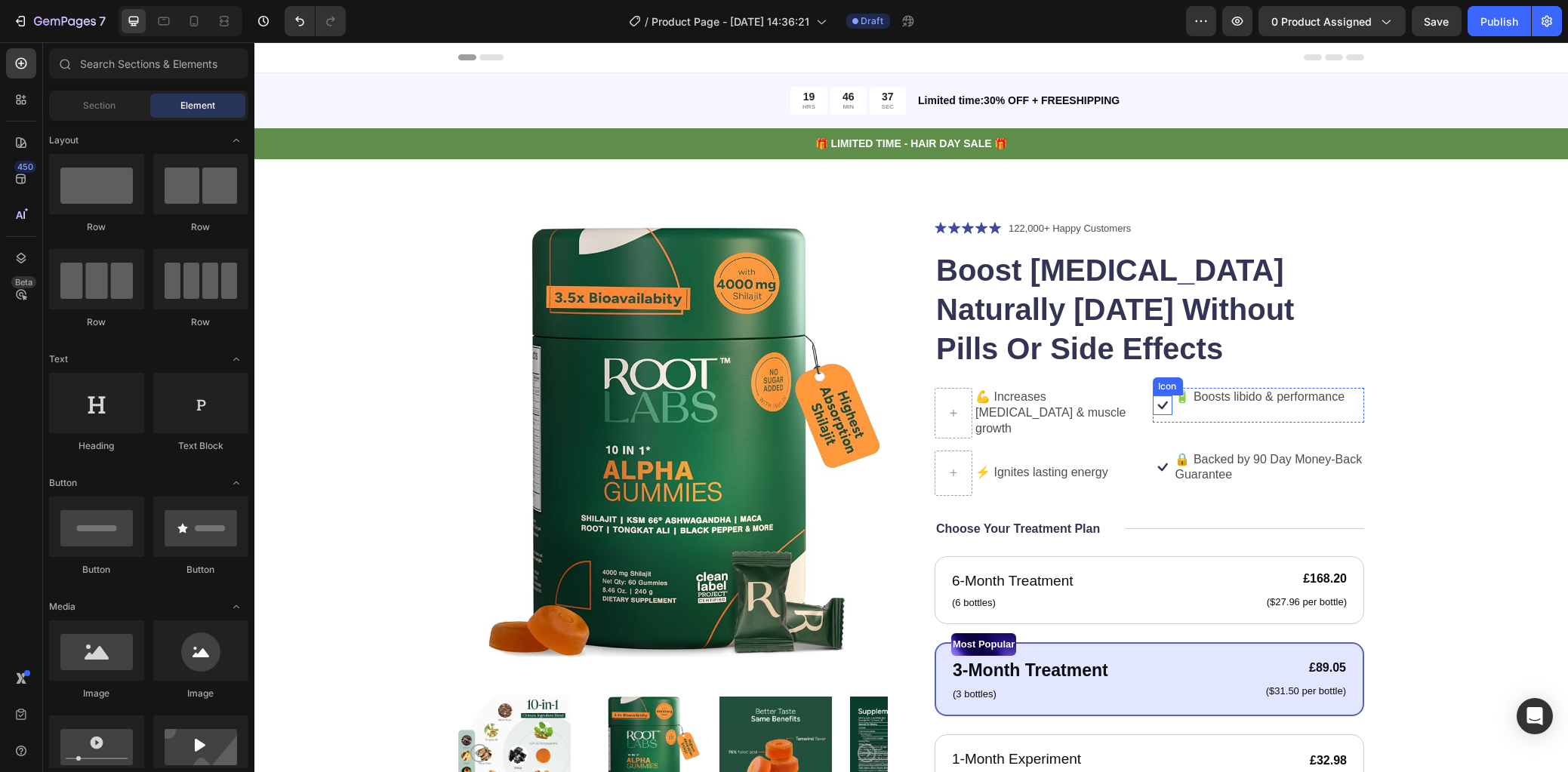
click at [1157, 406] on icon at bounding box center [1162, 406] width 10 height 9
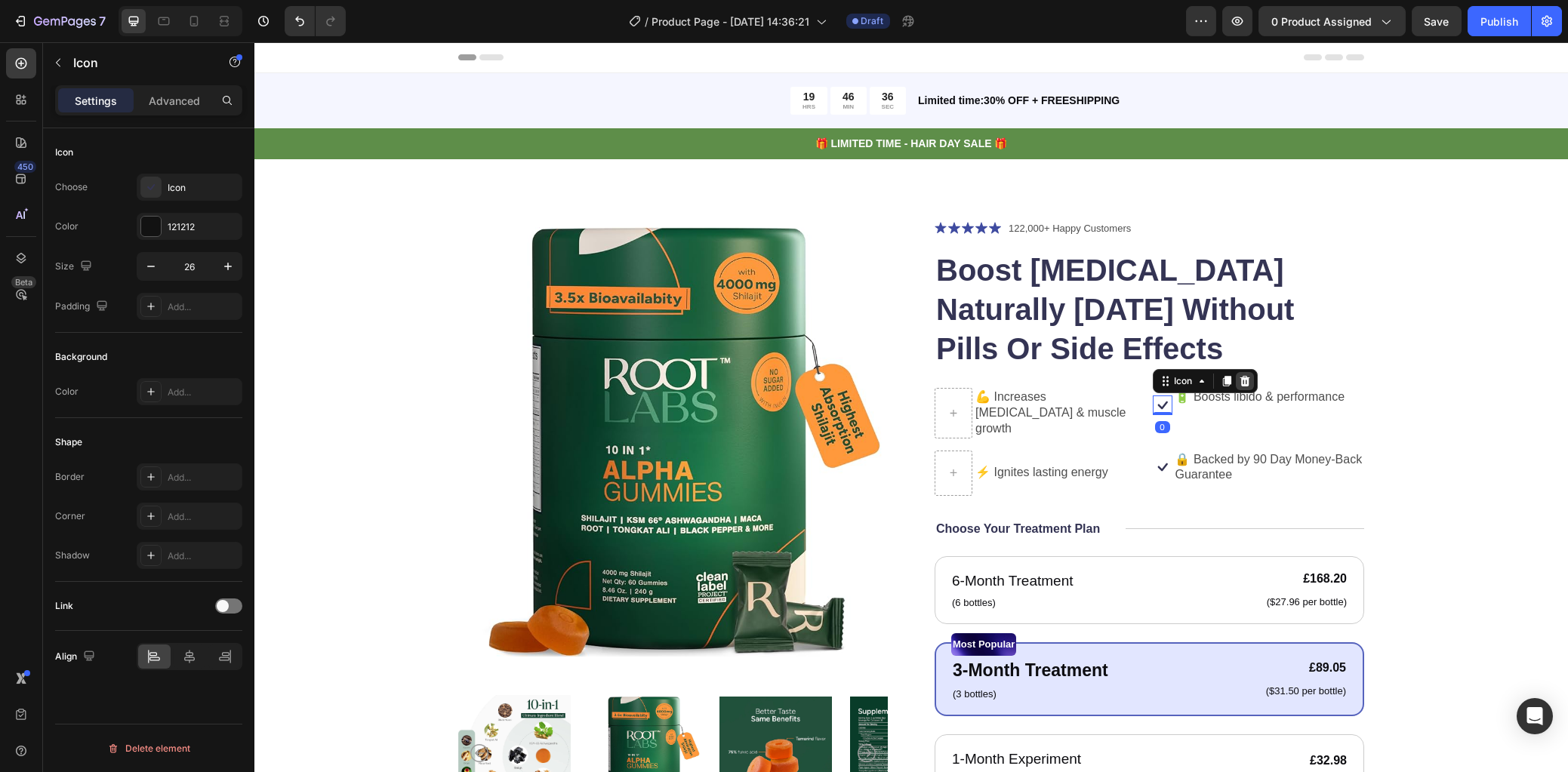
click at [1238, 382] on icon at bounding box center [1244, 381] width 13 height 13
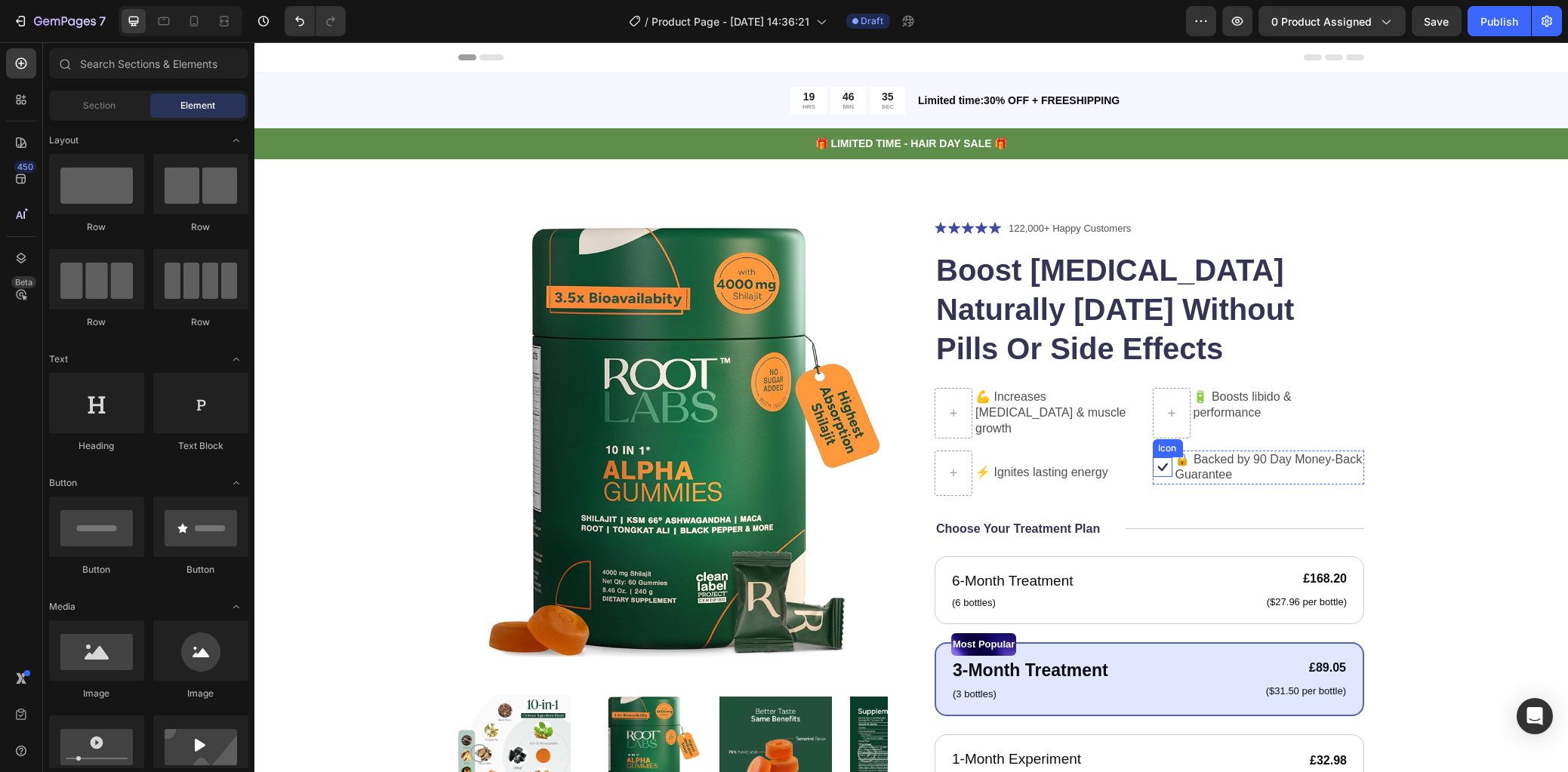
click at [1157, 465] on icon at bounding box center [1162, 467] width 10 height 9
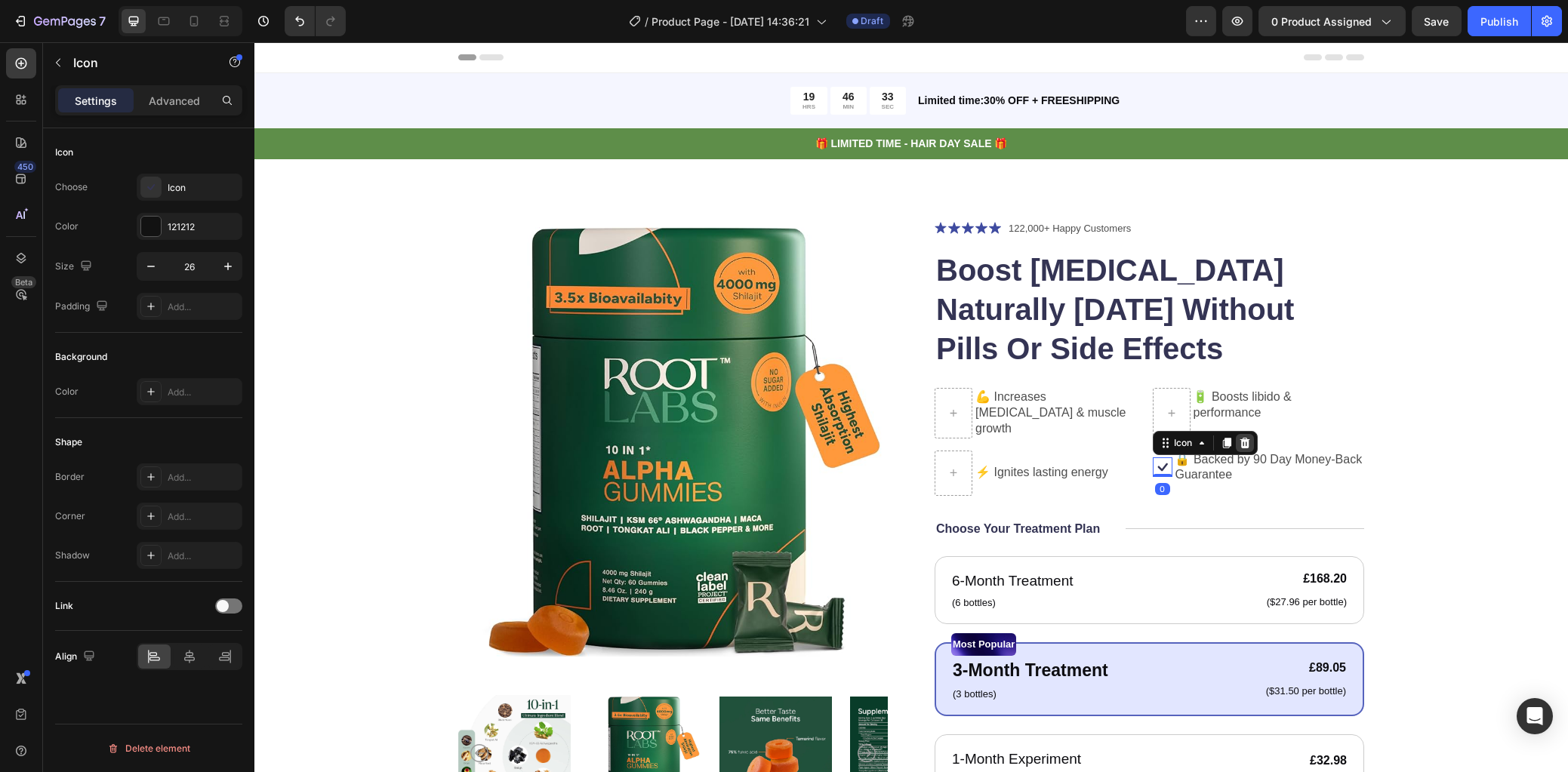
click at [1239, 440] on icon at bounding box center [1244, 442] width 13 height 13
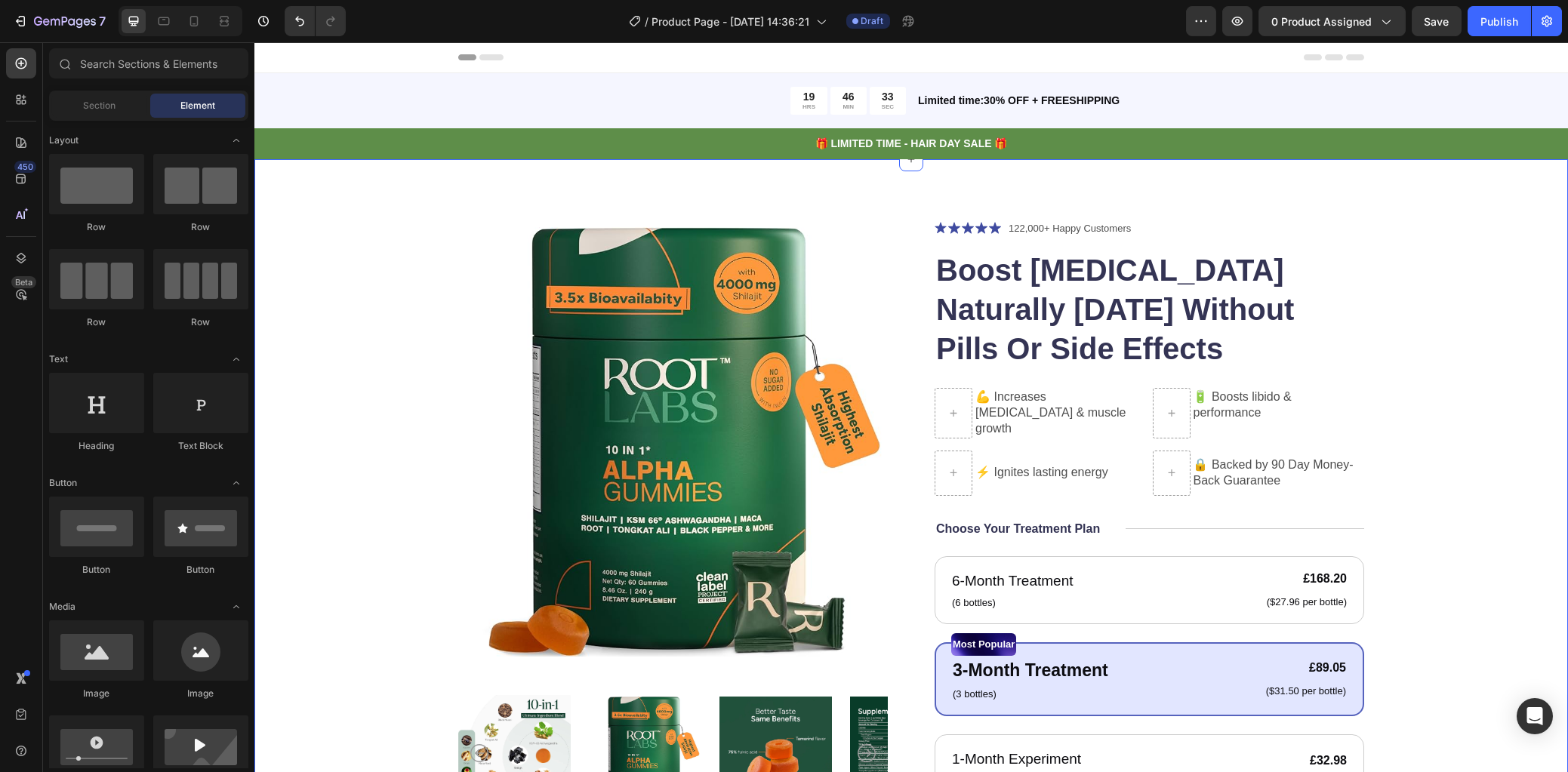
click at [1517, 435] on div "Product Images Icon Icon Icon Icon Icon Icon List 122,000+ Happy Customers Text…" at bounding box center [911, 658] width 1314 height 998
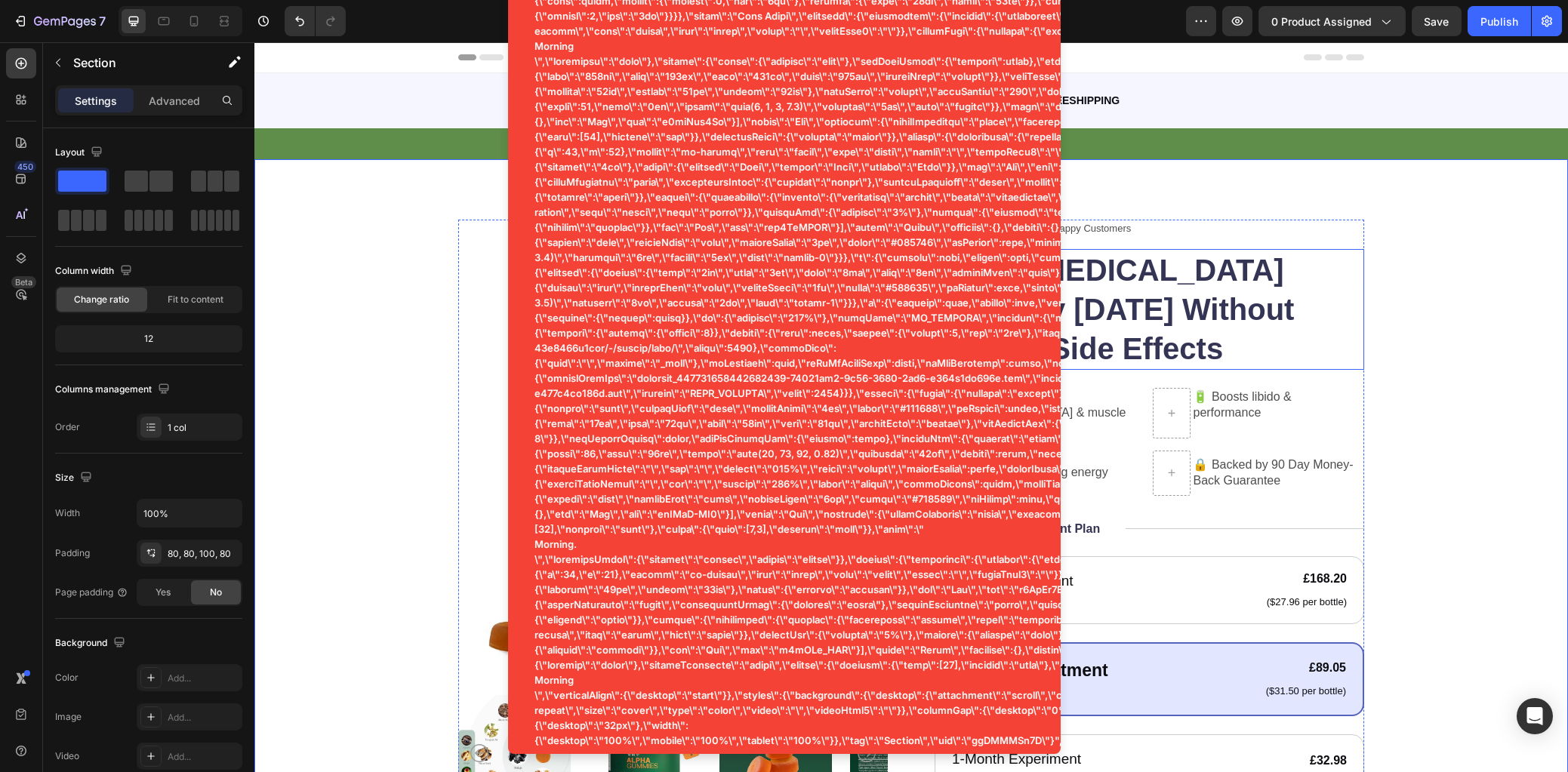
drag, startPoint x: 1331, startPoint y: 262, endPoint x: 1304, endPoint y: 287, distance: 36.8
click at [1331, 262] on h1 "Boost [MEDICAL_DATA] Naturally [DATE] Without Pills Or Side Effects" at bounding box center [1150, 308] width 430 height 120
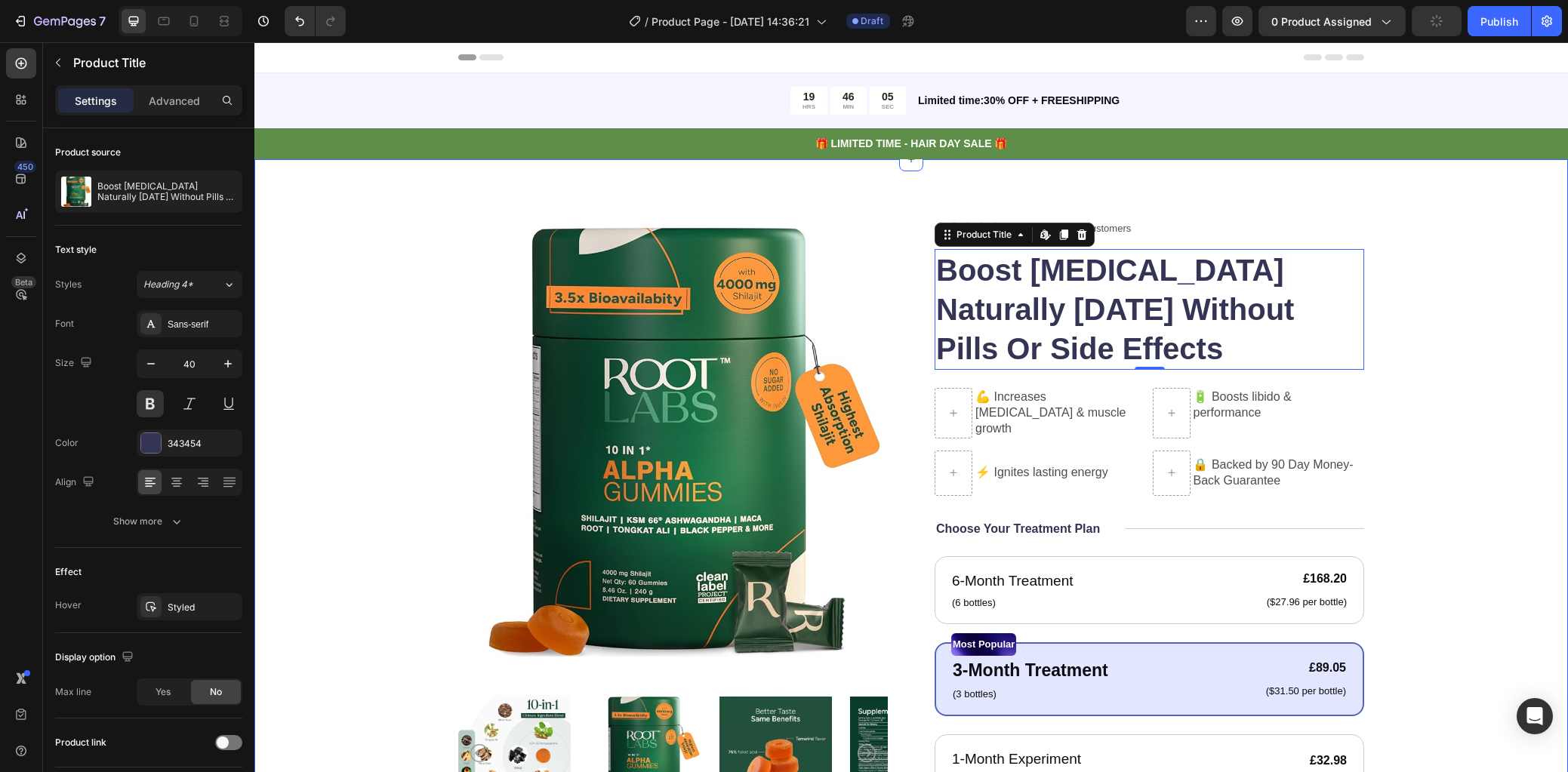
scroll to position [314, 0]
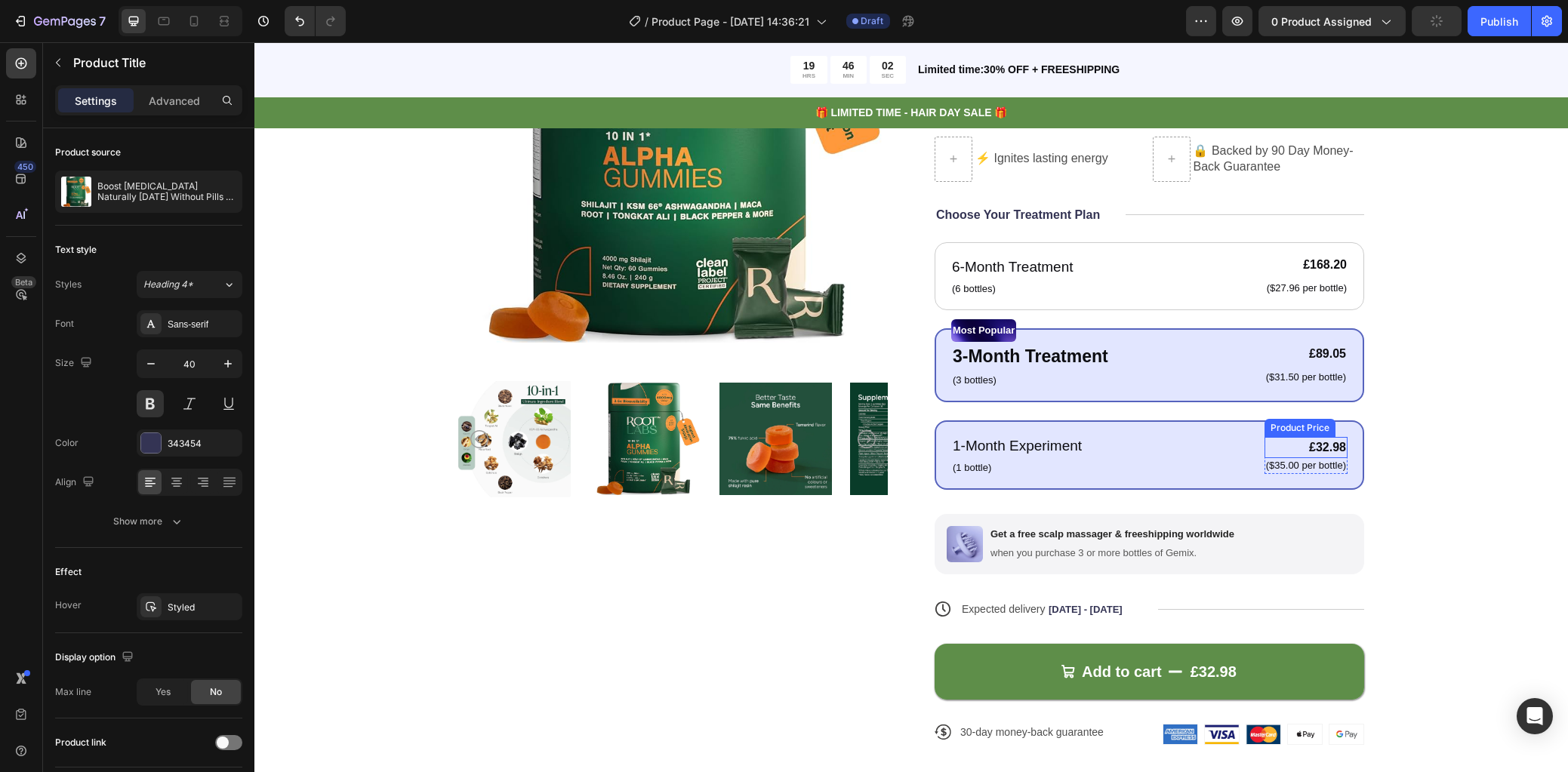
click at [1334, 438] on div "£32.98" at bounding box center [1306, 447] width 83 height 21
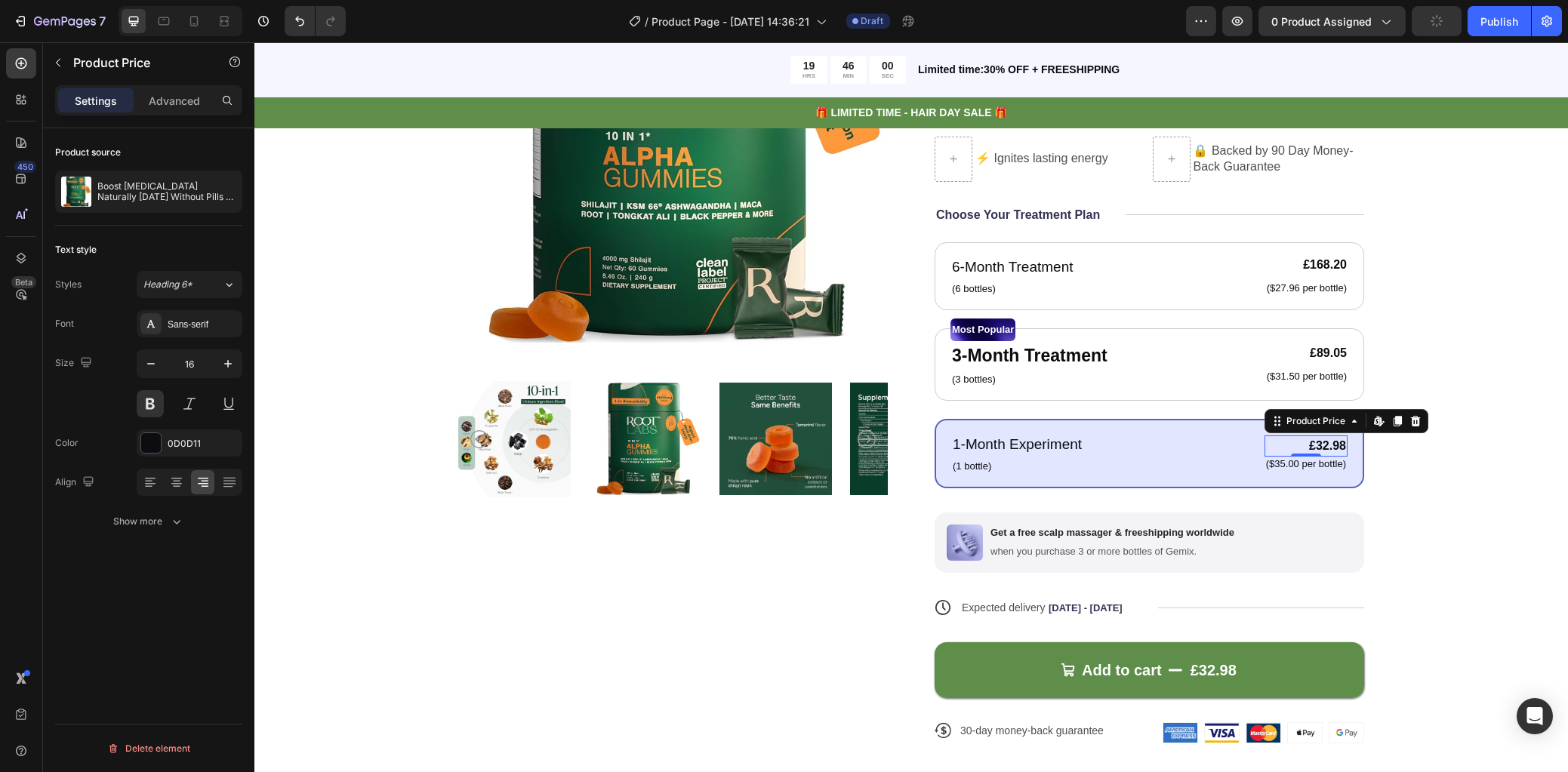
click at [1326, 439] on div "£32.98" at bounding box center [1306, 446] width 83 height 21
click at [1416, 454] on div "Product Images Icon Icon Icon Icon Icon Icon List 122,000+ Happy Customers Text…" at bounding box center [911, 336] width 1192 height 863
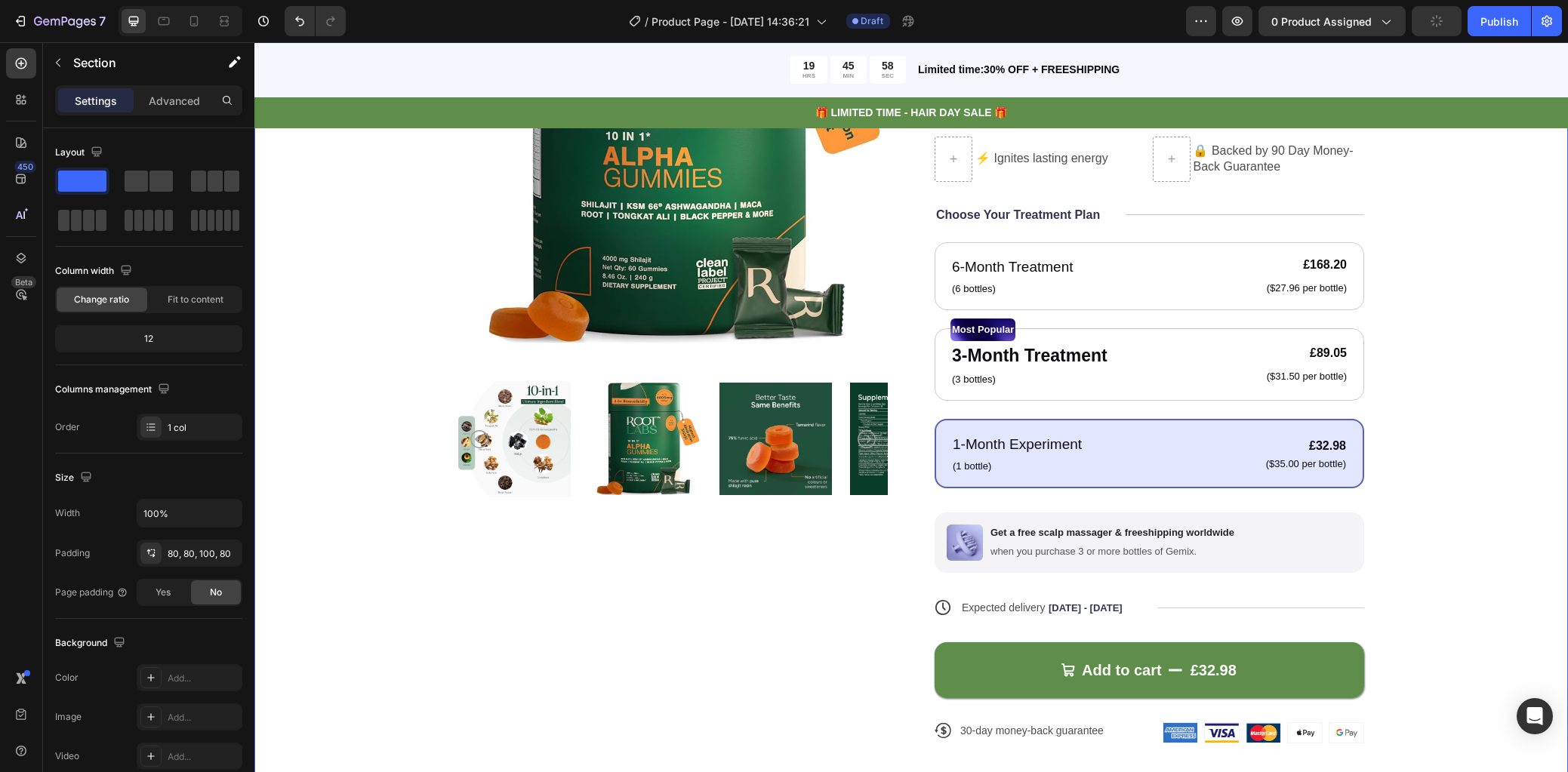
click at [1416, 454] on div "Product Images Icon Icon Icon Icon Icon Icon List 122,000+ Happy Customers Text…" at bounding box center [911, 336] width 1192 height 863
click at [1290, 536] on div "Image Get a free scalp massager & freeshipping worldwide Text Block when you pu…" at bounding box center [1150, 543] width 430 height 61
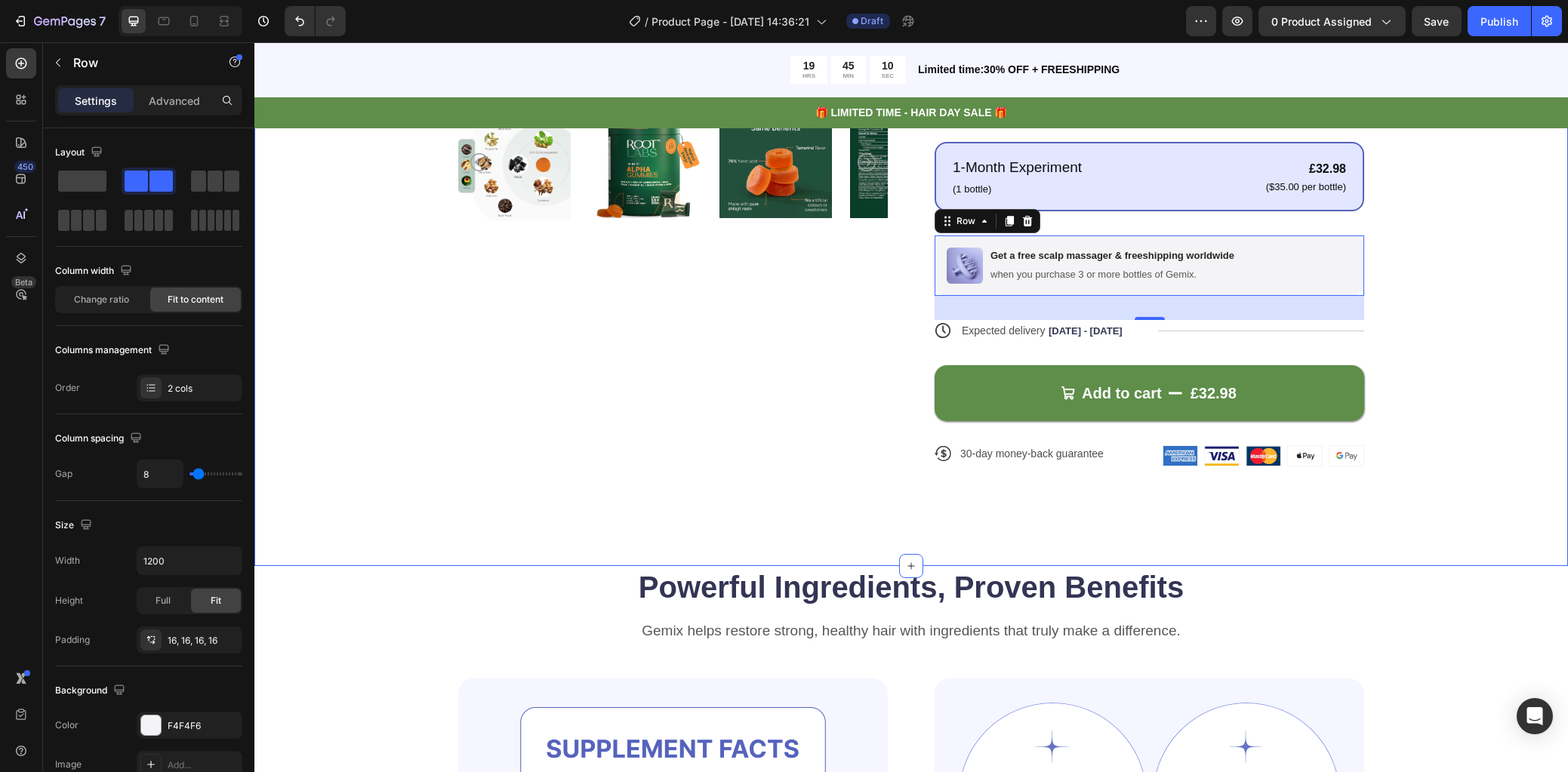
scroll to position [785, 0]
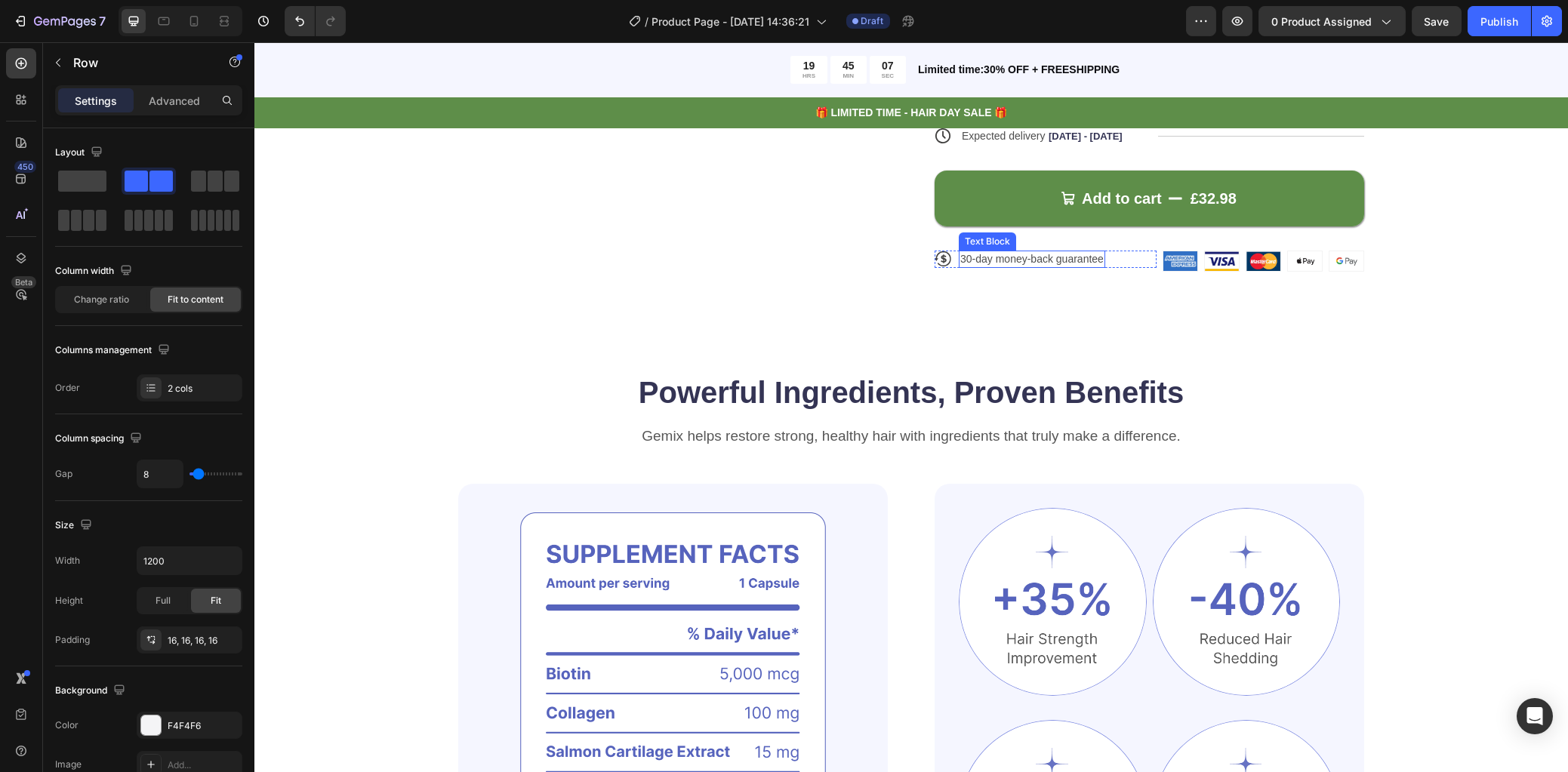
click at [962, 253] on p "30-day money-back guarantee" at bounding box center [1031, 259] width 144 height 13
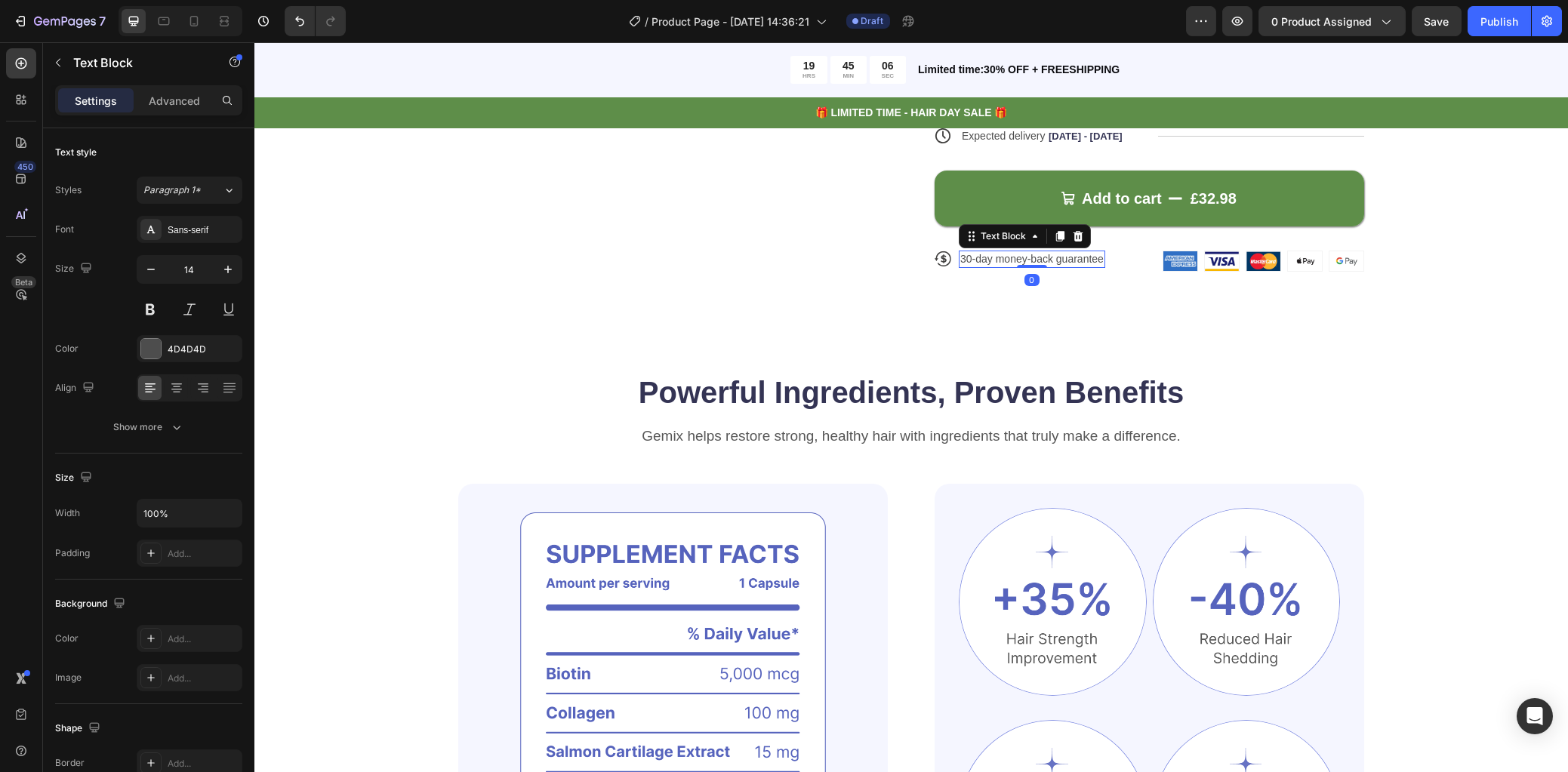
click at [962, 253] on p "30-day money-back guarantee" at bounding box center [1031, 259] width 144 height 13
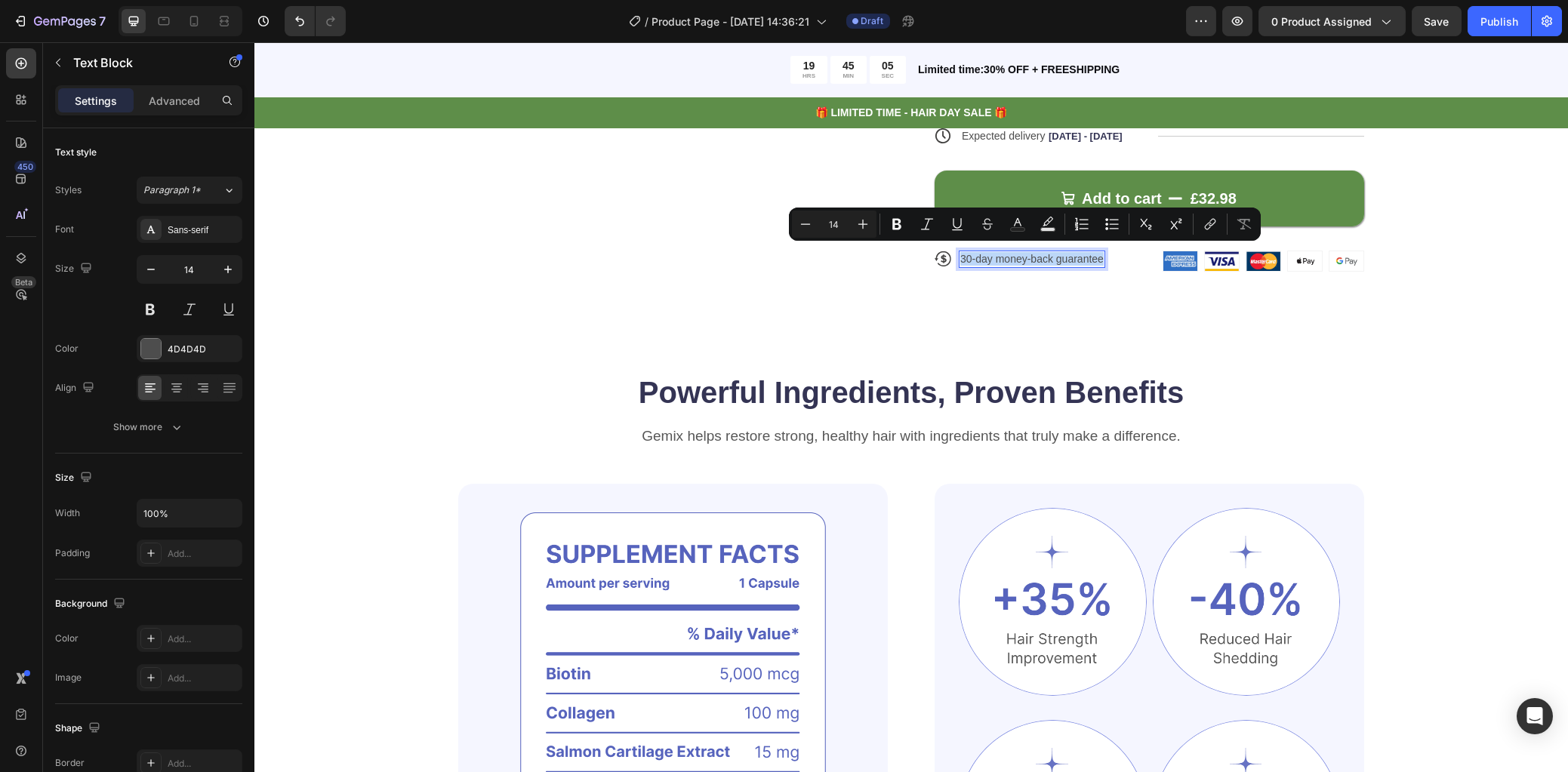
click at [961, 253] on p "30-day money-back guarantee" at bounding box center [1031, 259] width 144 height 13
click at [960, 253] on p "30-day money-back guarantee" at bounding box center [1031, 259] width 144 height 13
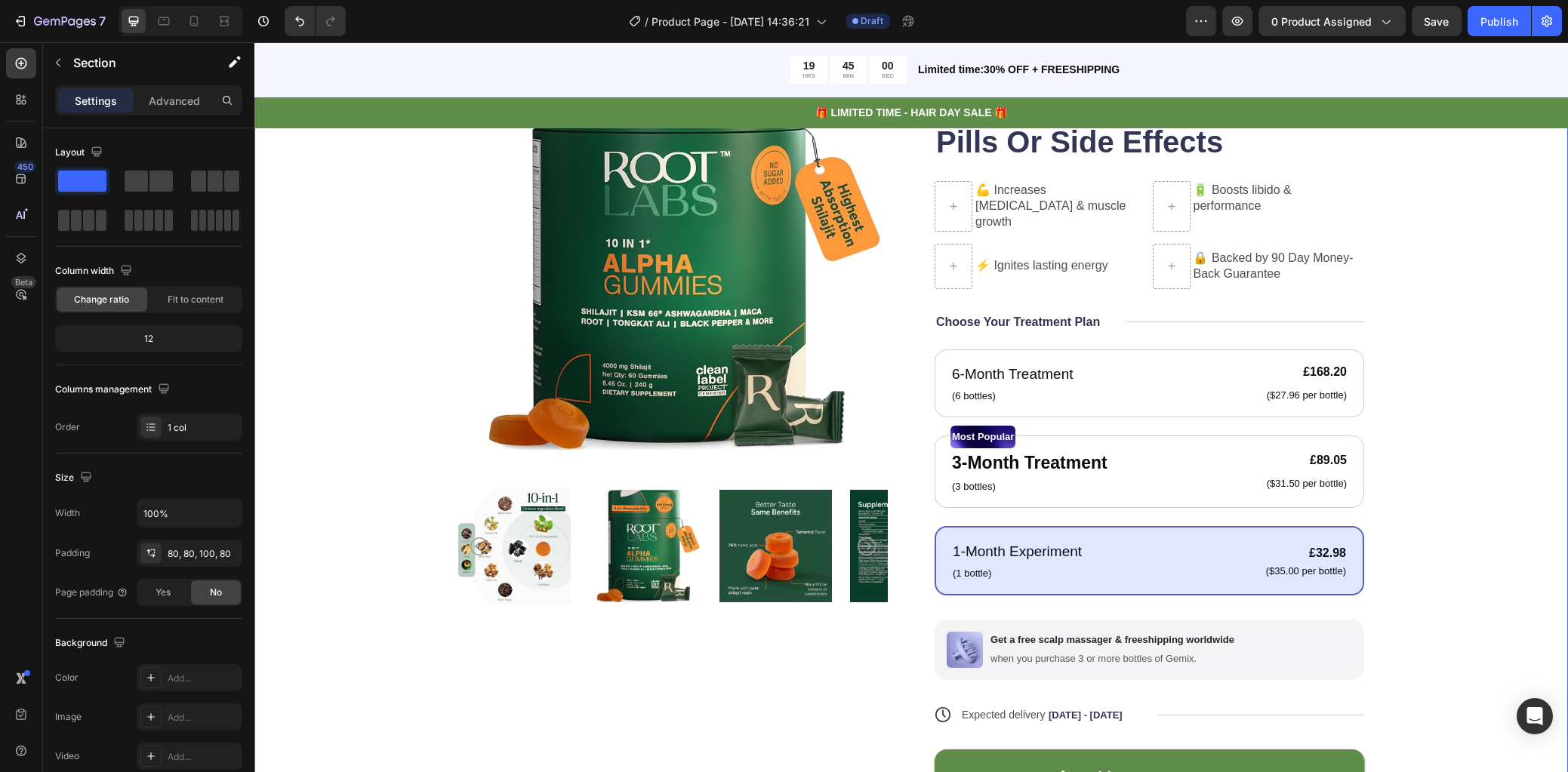
scroll to position [157, 0]
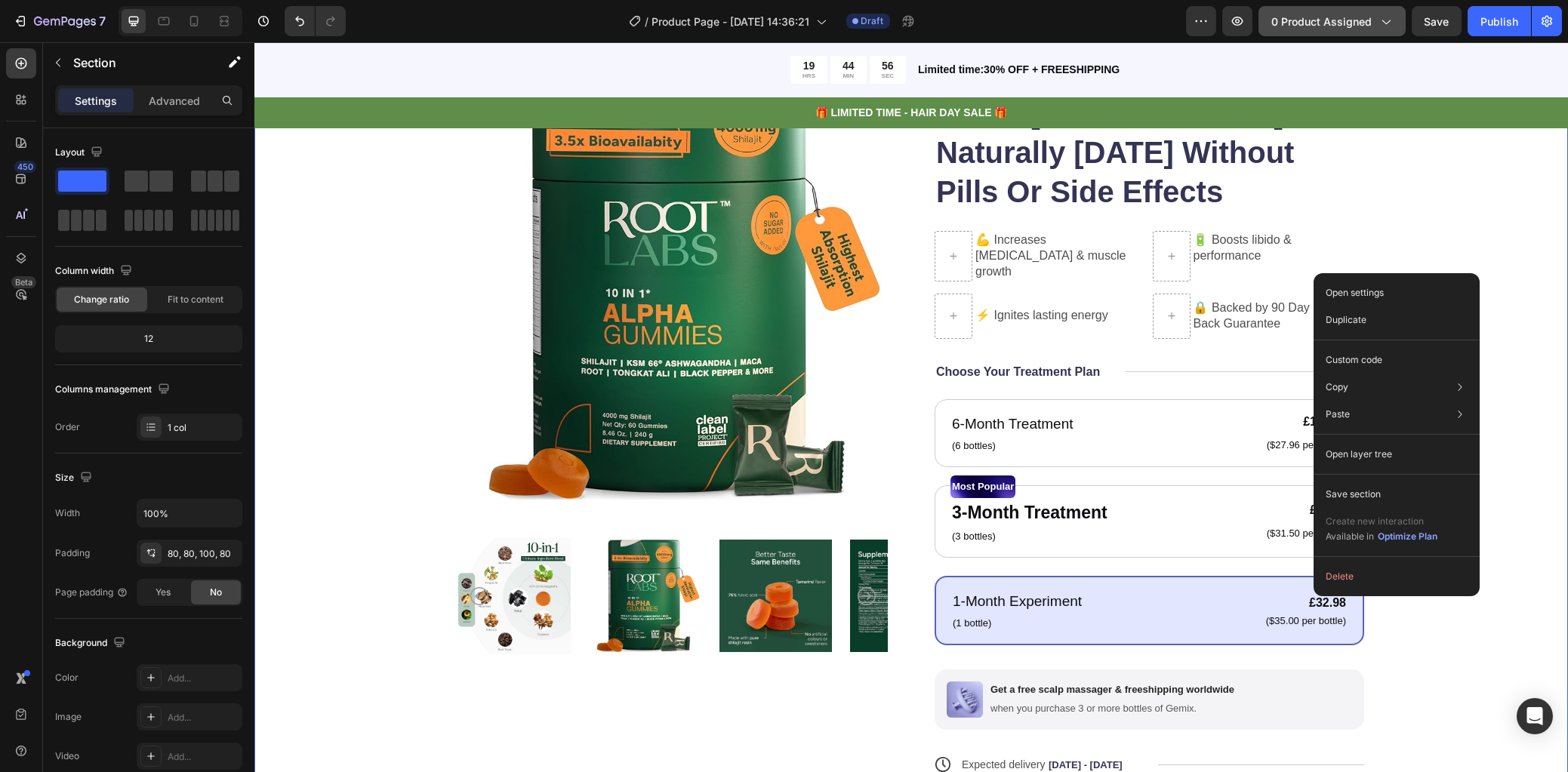
click at [1395, 19] on button "0 product assigned" at bounding box center [1332, 20] width 147 height 30
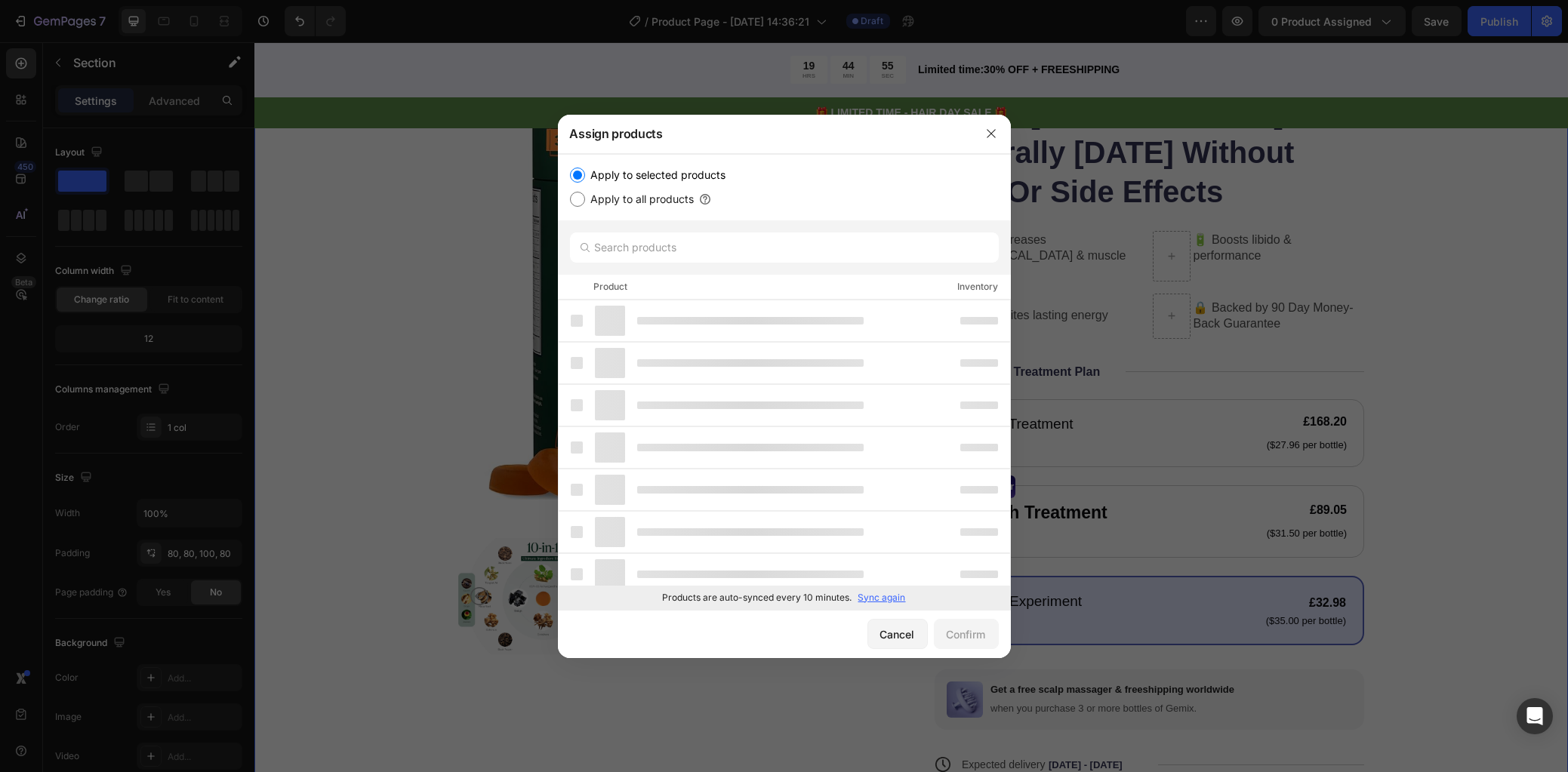
click at [1453, 285] on div at bounding box center [784, 386] width 1568 height 772
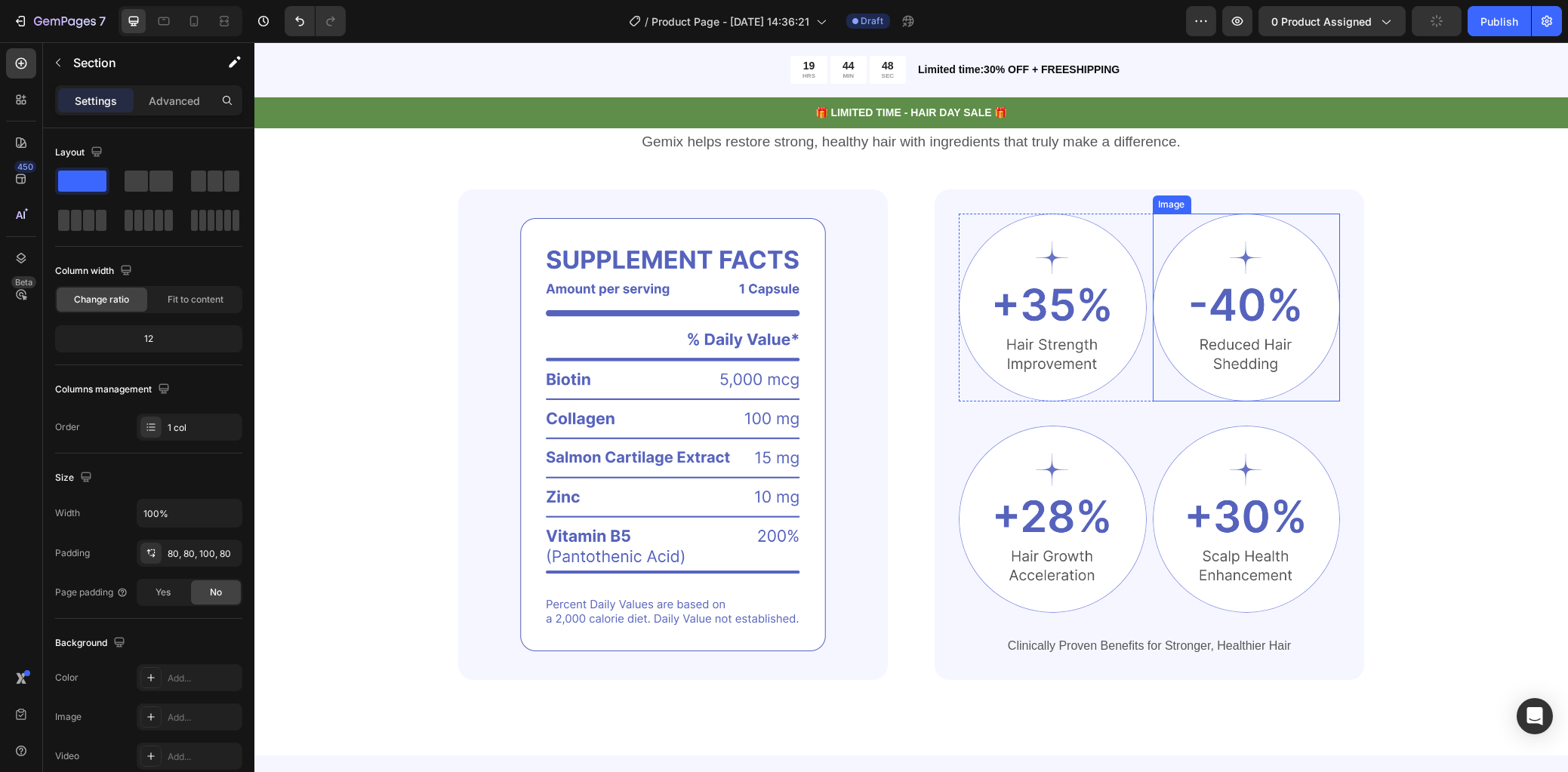
scroll to position [1101, 0]
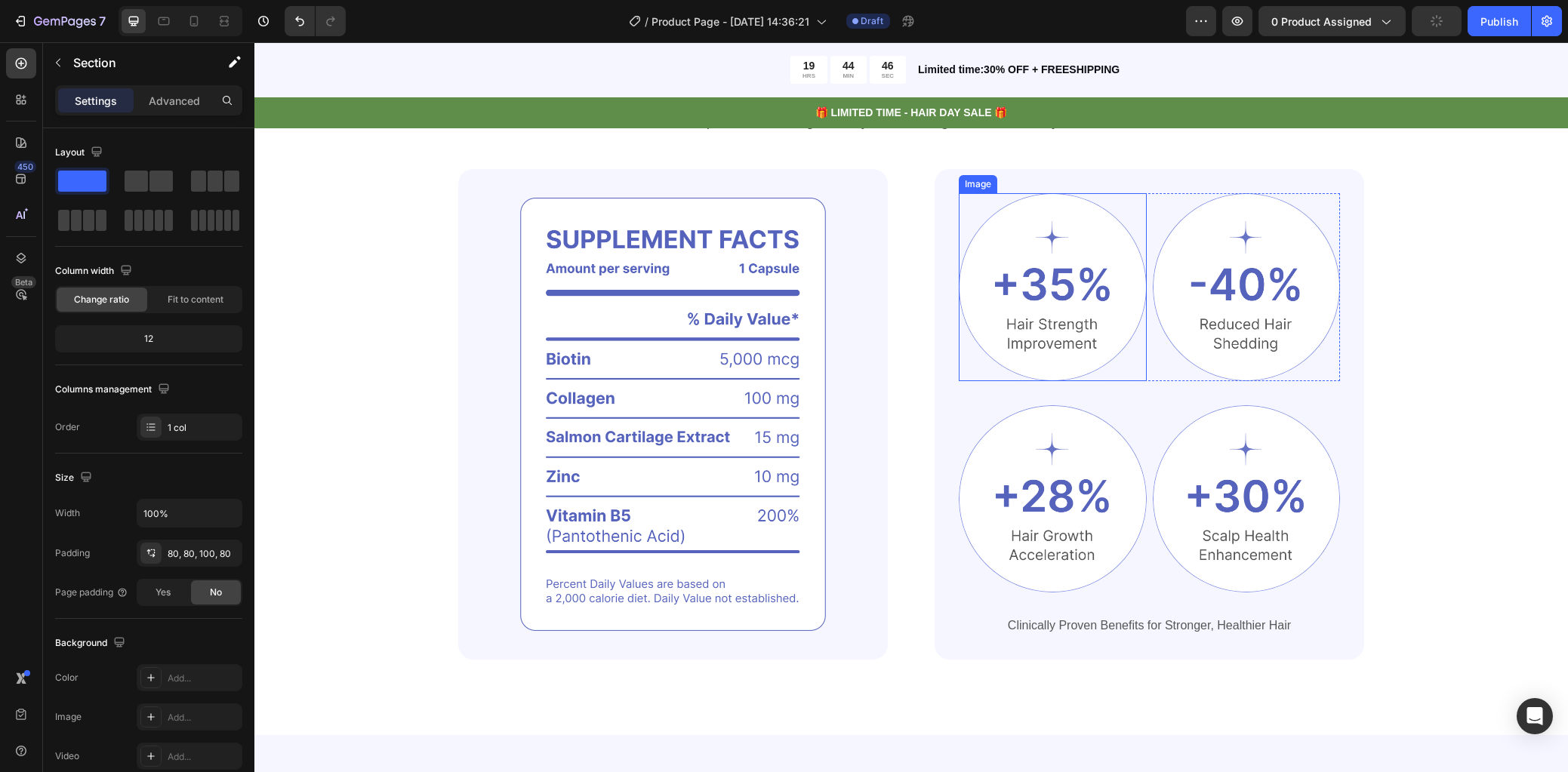
click at [1044, 302] on img at bounding box center [1052, 287] width 188 height 188
